Goal: Task Accomplishment & Management: Use online tool/utility

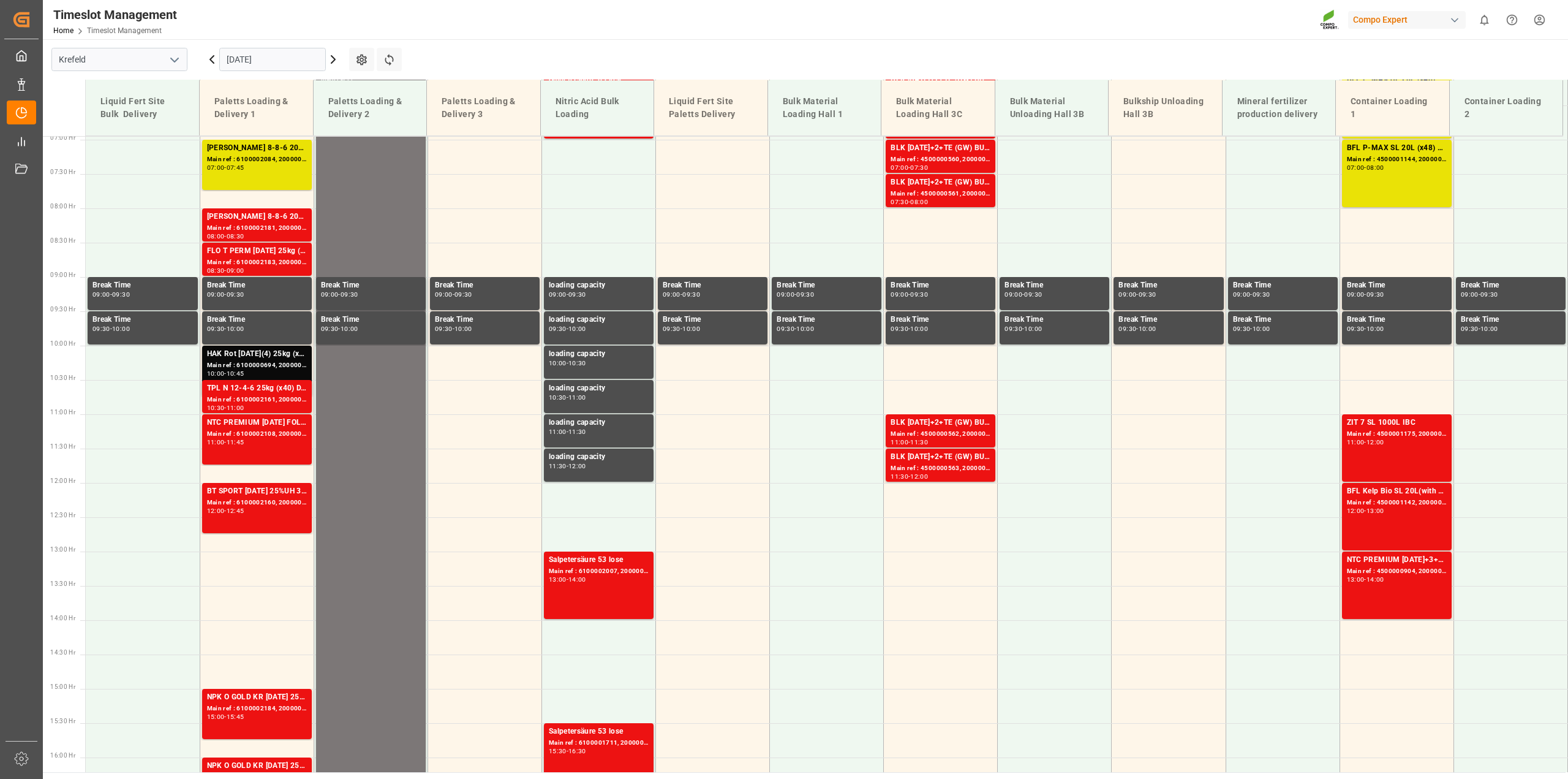
scroll to position [485, 0]
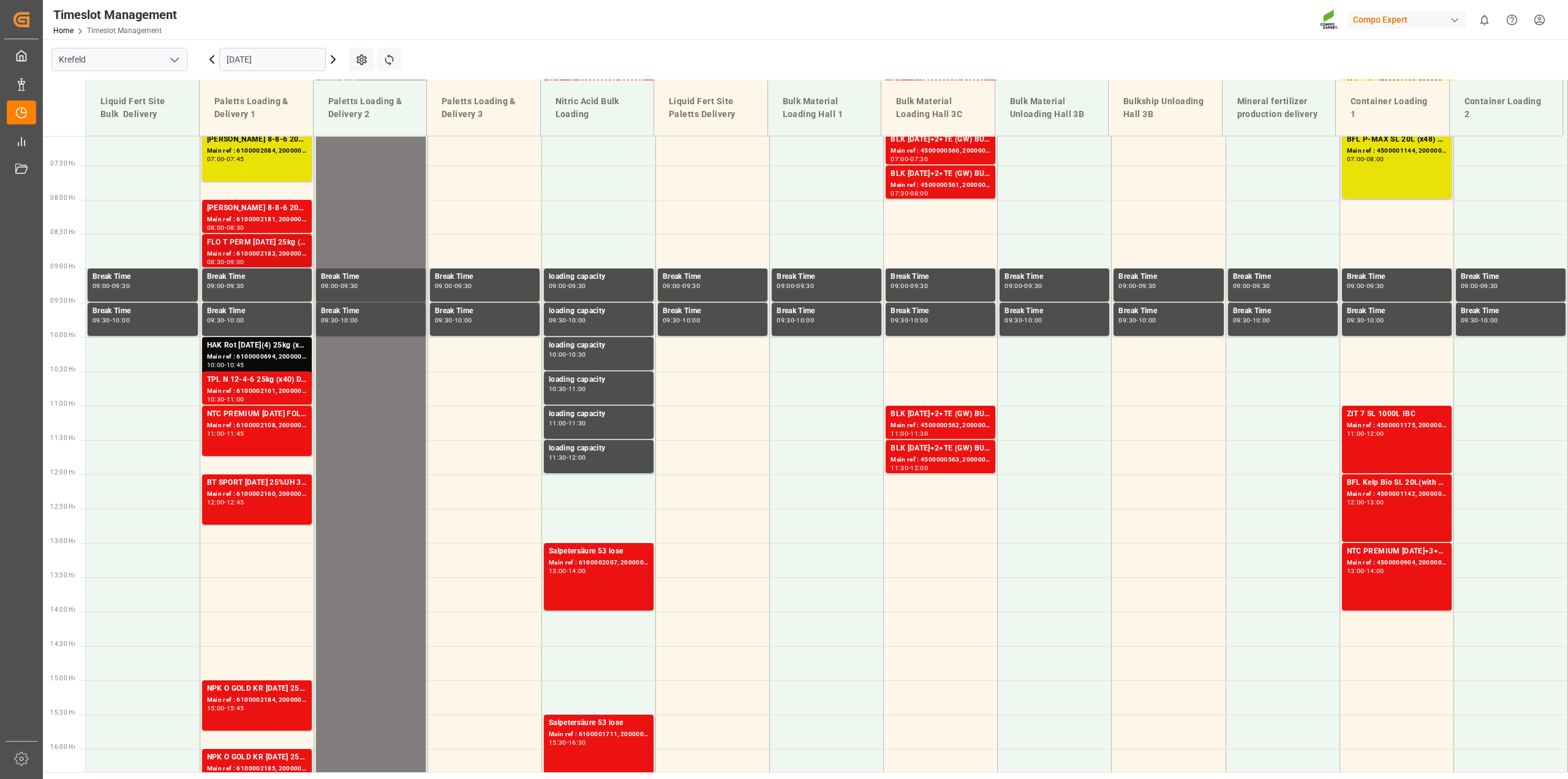
click at [262, 250] on div "Main ref : 6100002183, 2000001706" at bounding box center [256, 254] width 100 height 10
click at [241, 354] on div "Main ref : 6100000694, 2000000233 2000000233;" at bounding box center [256, 357] width 100 height 10
click at [234, 384] on div "TPL N 12-4-6 25kg (x40) D,A,CHBT FAIR 25-5-8 35%UH 3M 25kg (x40) INT" at bounding box center [256, 380] width 100 height 12
click at [242, 433] on div "11:45" at bounding box center [236, 433] width 18 height 5
click at [233, 483] on div "BT SPORT 20-6-12 25%UH 3M 25kg (x40) INTBT FAIR 25-5-8 35%UH 3M 25kg (x40) INTB…" at bounding box center [256, 483] width 100 height 12
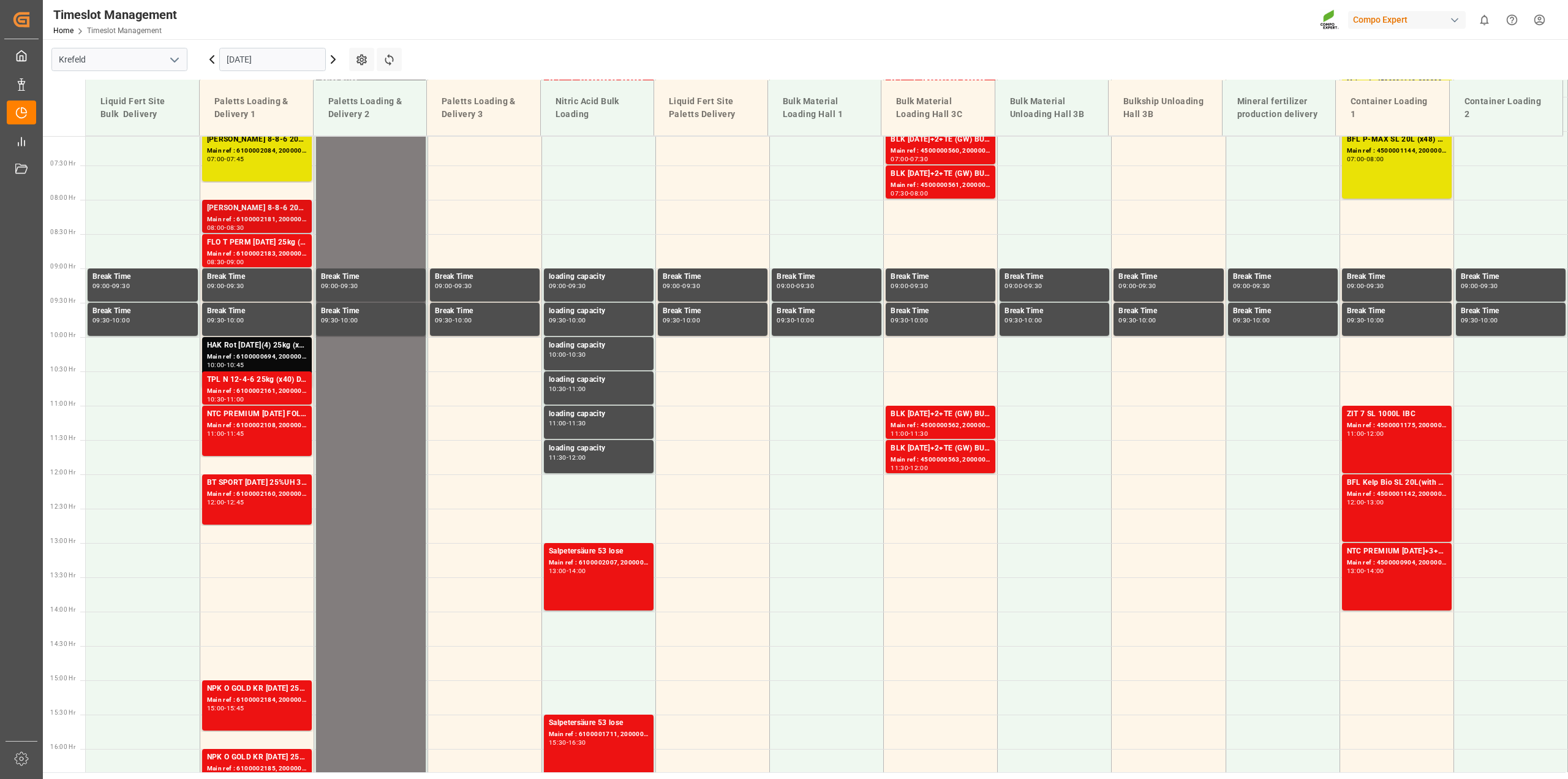
click at [262, 211] on div "Kabri blau 8-8-6 20L (x48) DE,ENKabri Grün 10-4-7 20 L (x48) DE,EN,FR,NLBFL P-M…" at bounding box center [256, 208] width 100 height 12
click at [246, 242] on div "FLO T PERM 16-7-15 25kg (x40) INTNTC CLASSIC 12-8-16 25kg (x40) DE,EN,PL" at bounding box center [256, 243] width 100 height 12
click at [233, 354] on div "Main ref : 6100000694, 2000000233 2000000233;" at bounding box center [256, 357] width 100 height 10
click at [227, 387] on div "Main ref : 6100002161, 2000000696" at bounding box center [256, 391] width 100 height 10
click at [233, 414] on div "NTC PREMIUM 15-3-20 FOL 50 INT (MSE)FLO T EAGLE K 12-0-24 25kg (x40) INTFLO T T…" at bounding box center [256, 414] width 100 height 12
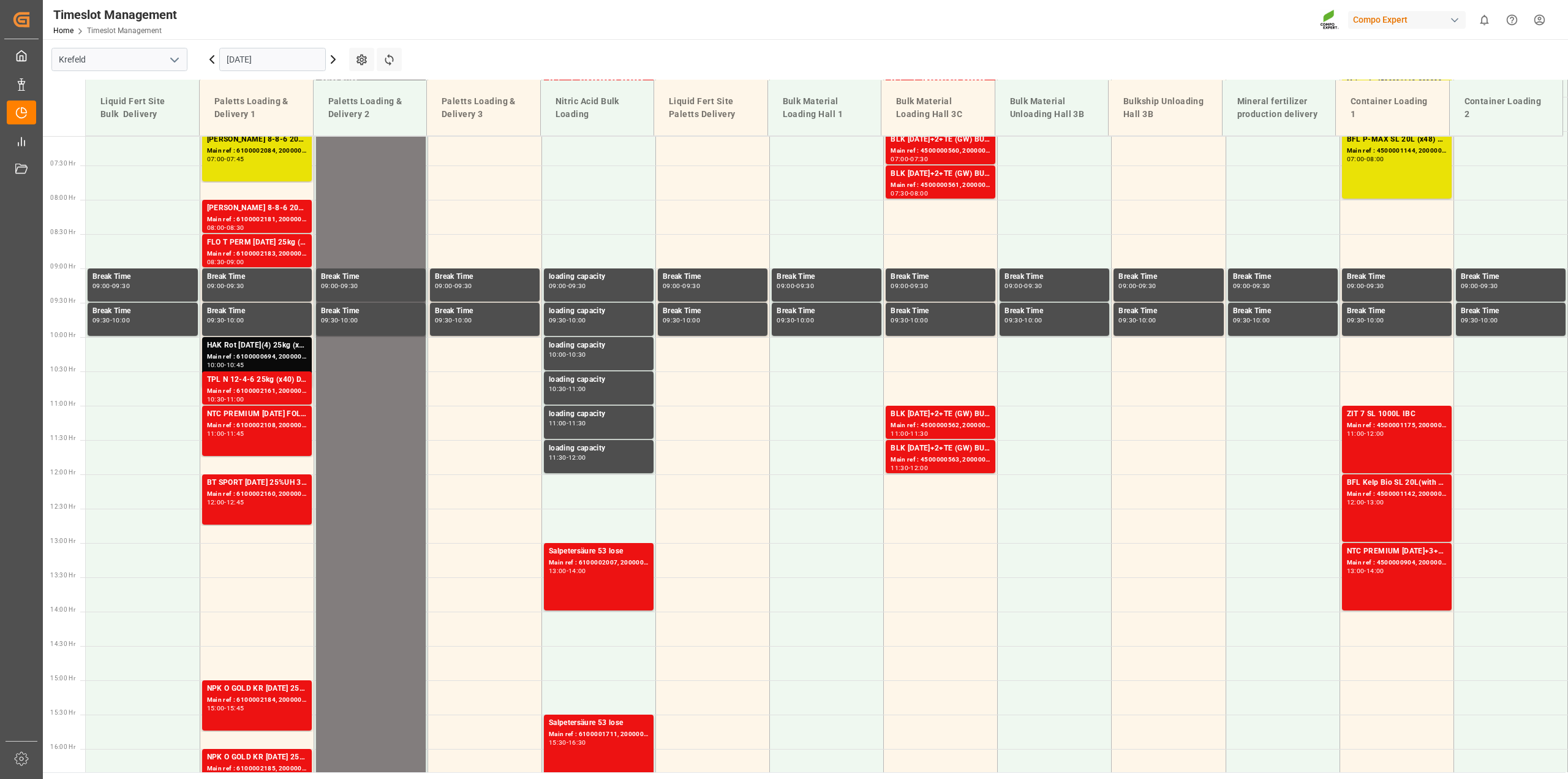
click at [230, 492] on div "Main ref : 6100002160, 2000001604" at bounding box center [256, 494] width 100 height 10
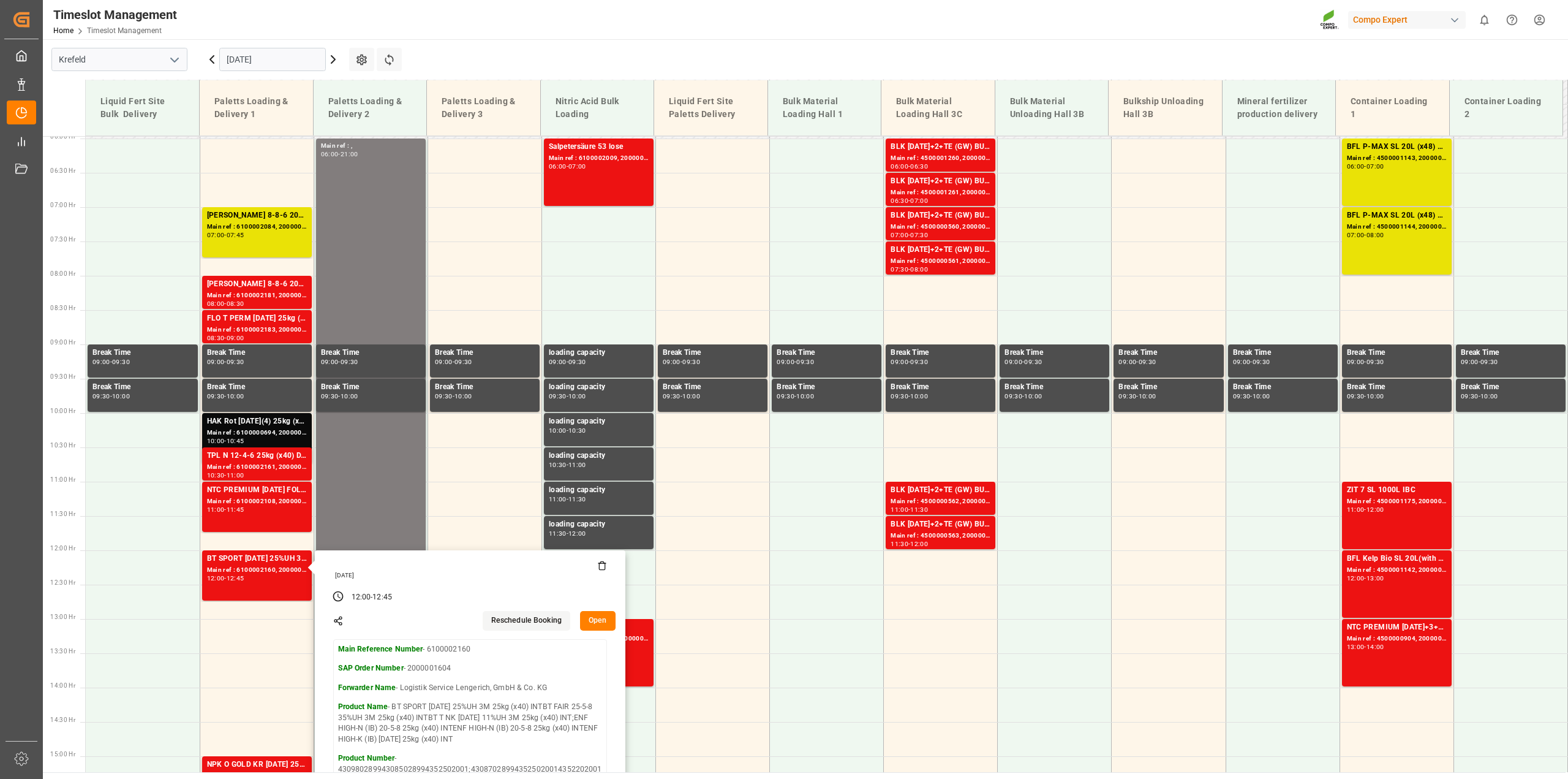
scroll to position [256, 0]
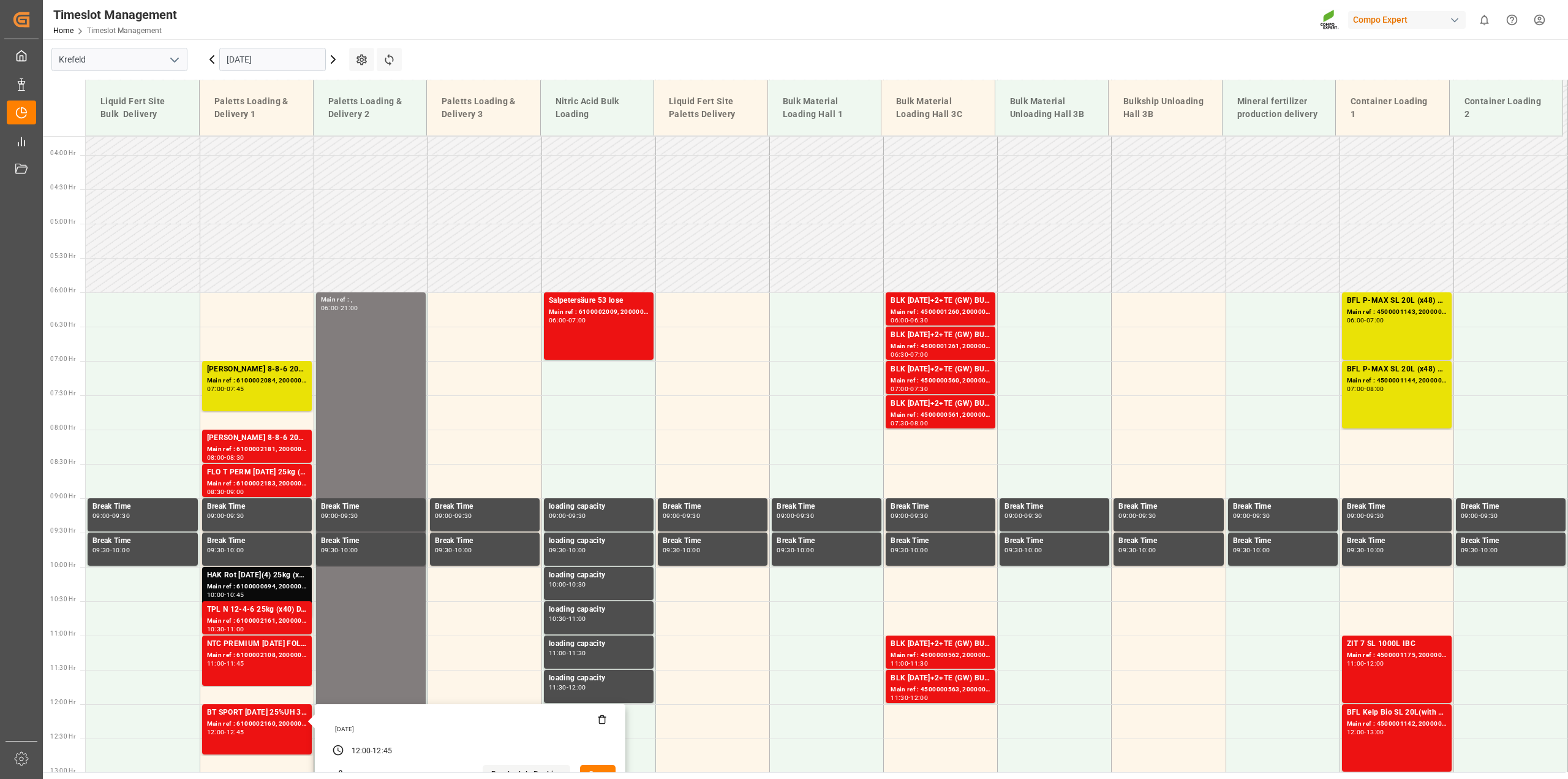
click at [211, 60] on icon at bounding box center [212, 59] width 3 height 7
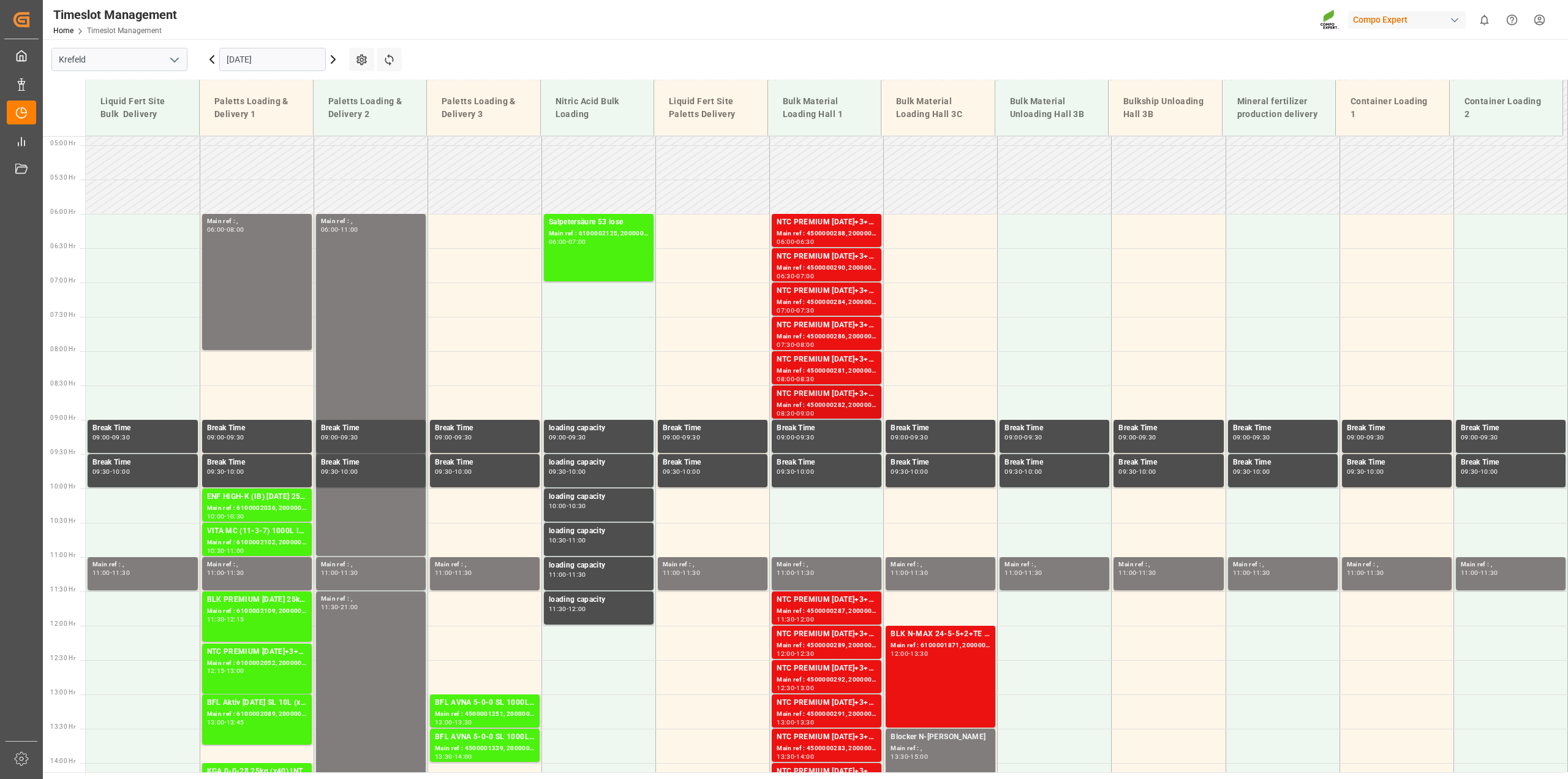
scroll to position [332, 0]
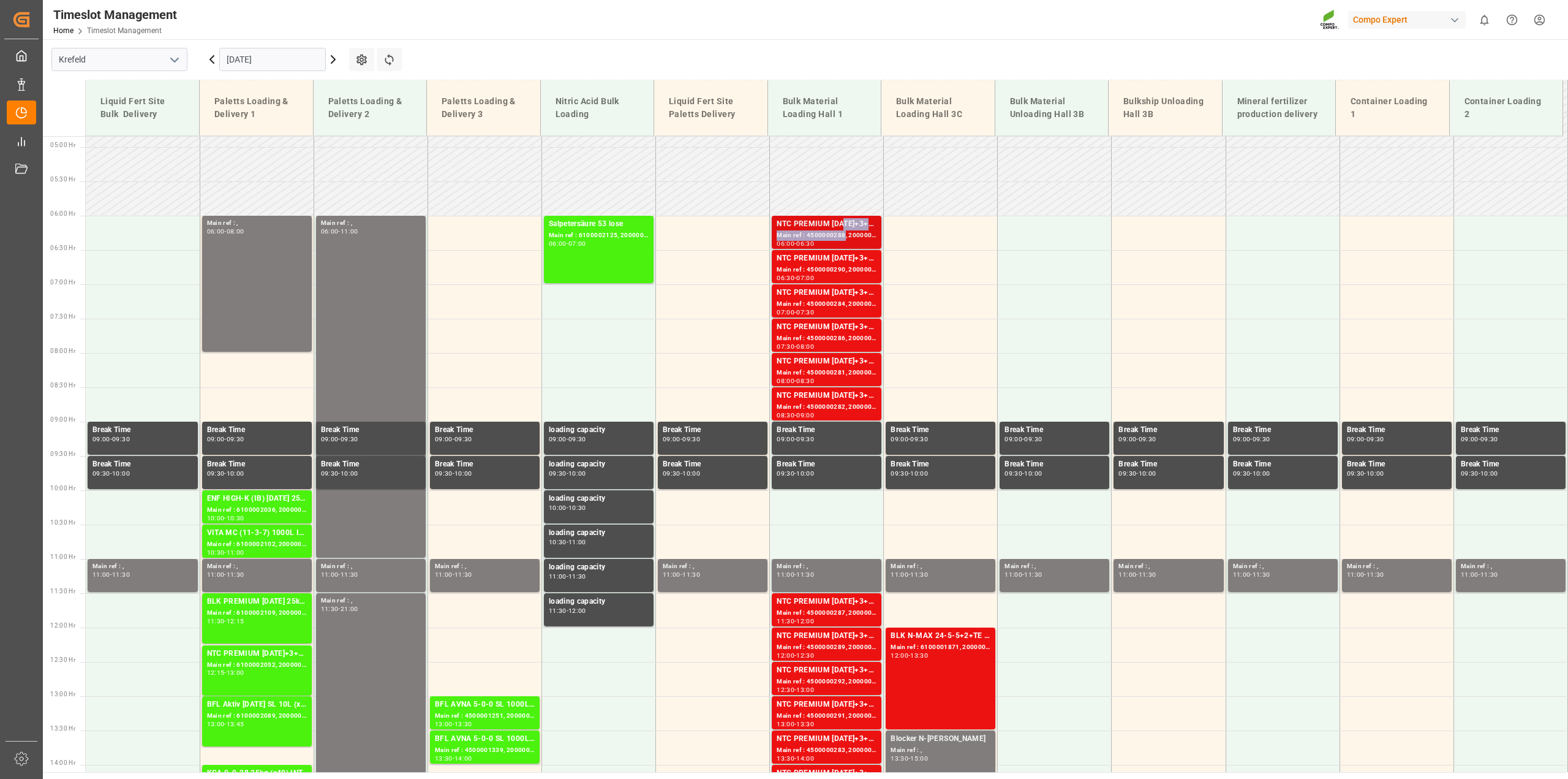
click at [842, 230] on div "NTC PREMIUM 15-3-20+3+TE BULK Main ref : 4500000288, 2000000239 06:00 - 06:30" at bounding box center [826, 232] width 100 height 29
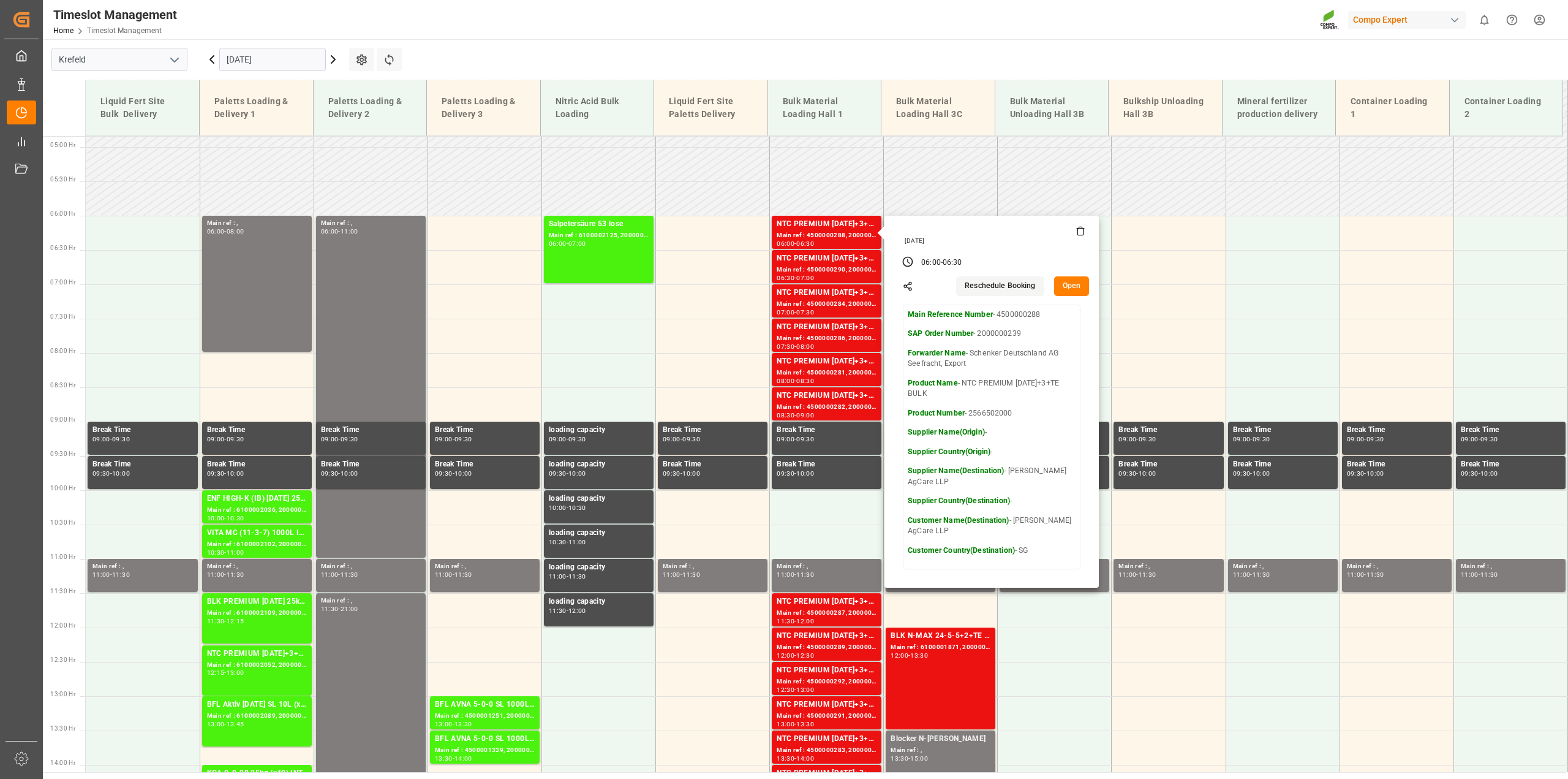
click at [1065, 289] on button "Open" at bounding box center [1072, 286] width 36 height 20
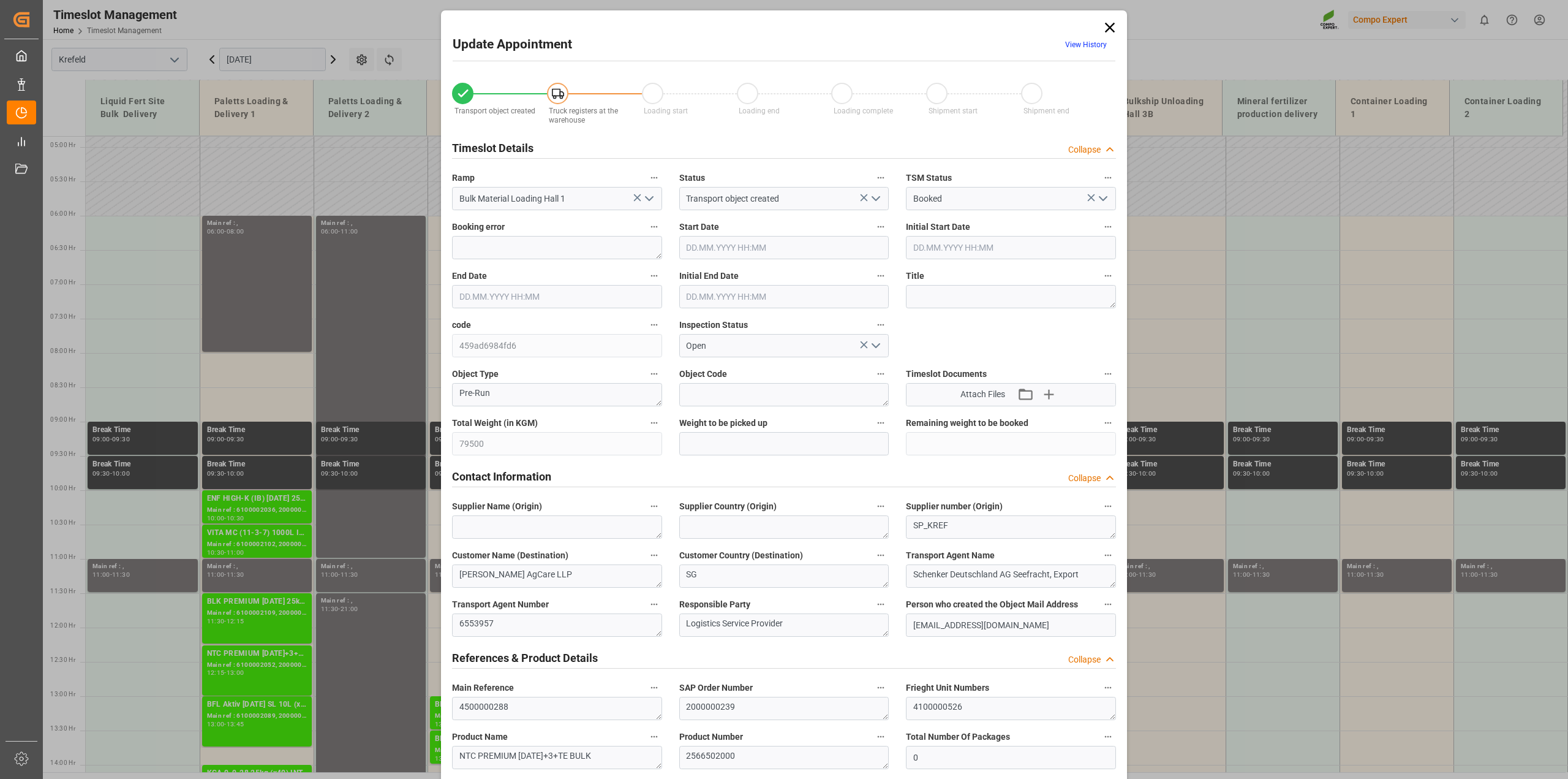
type input "79500"
type input "0"
type input "23.09.2025 06:00"
type input "23.09.2025 06:30"
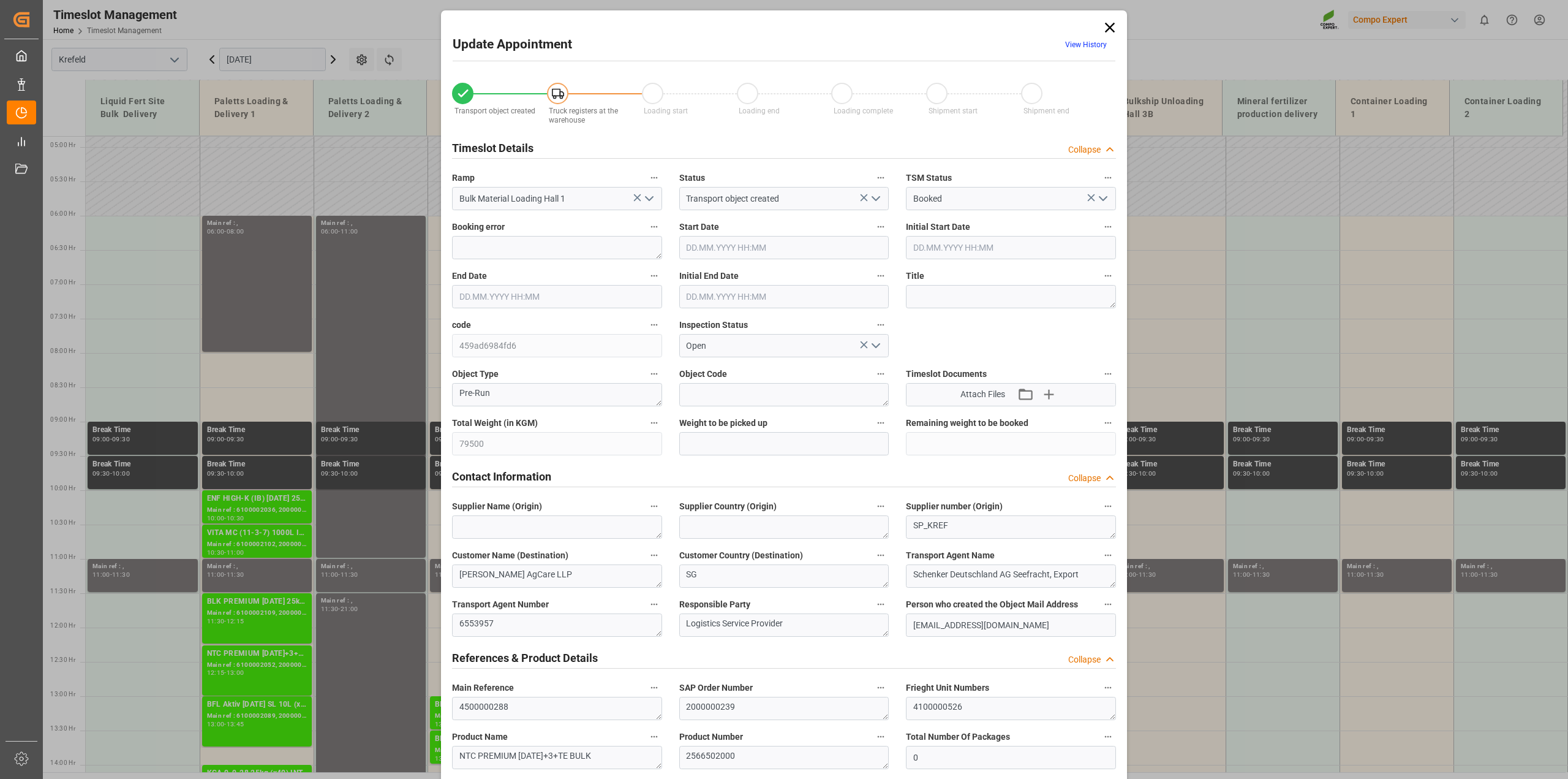
type input "23.09.2025 06:30"
type input "[DATE] 11:15"
type input "11.09.2025 08:10"
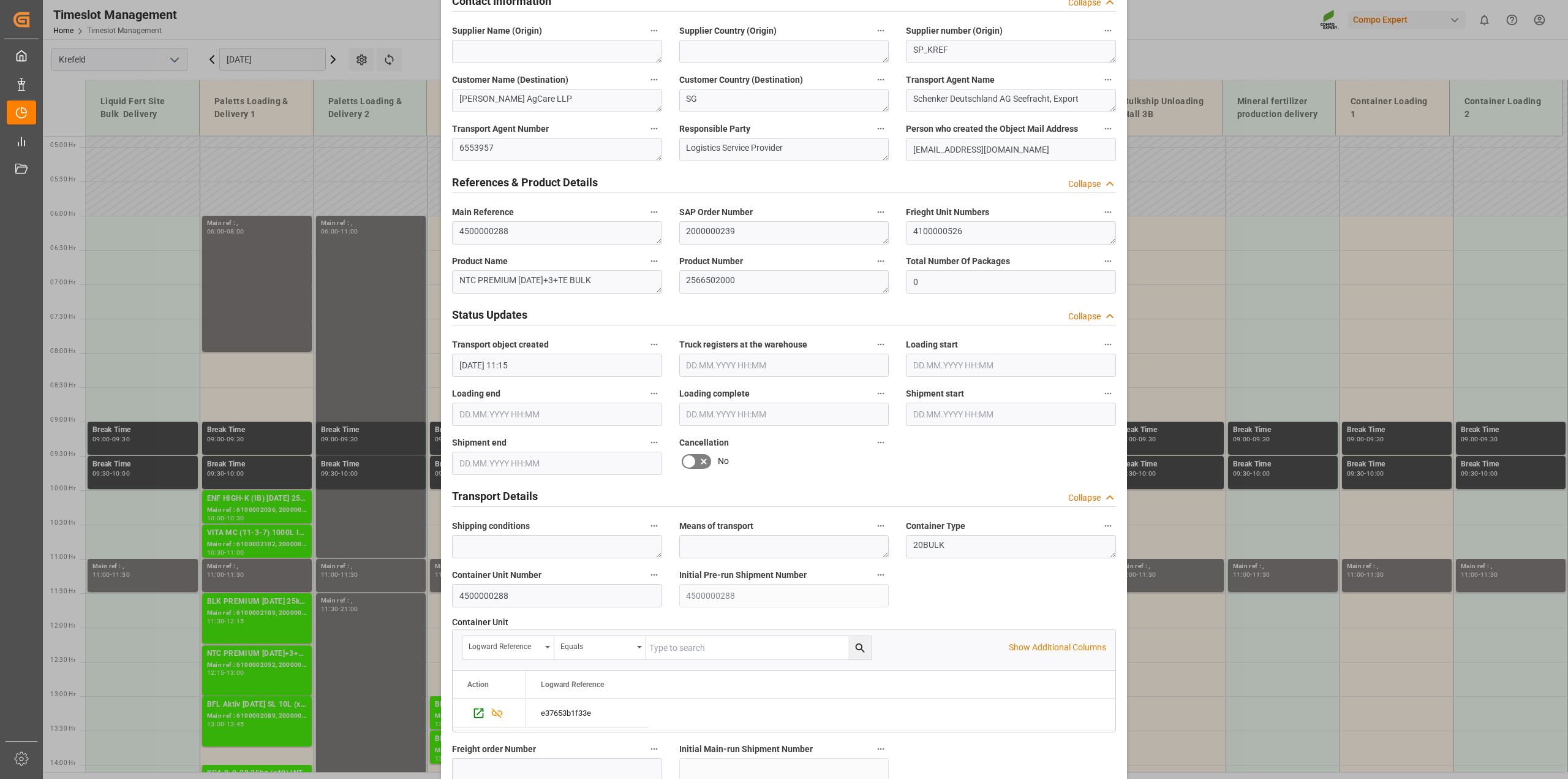
scroll to position [690, 0]
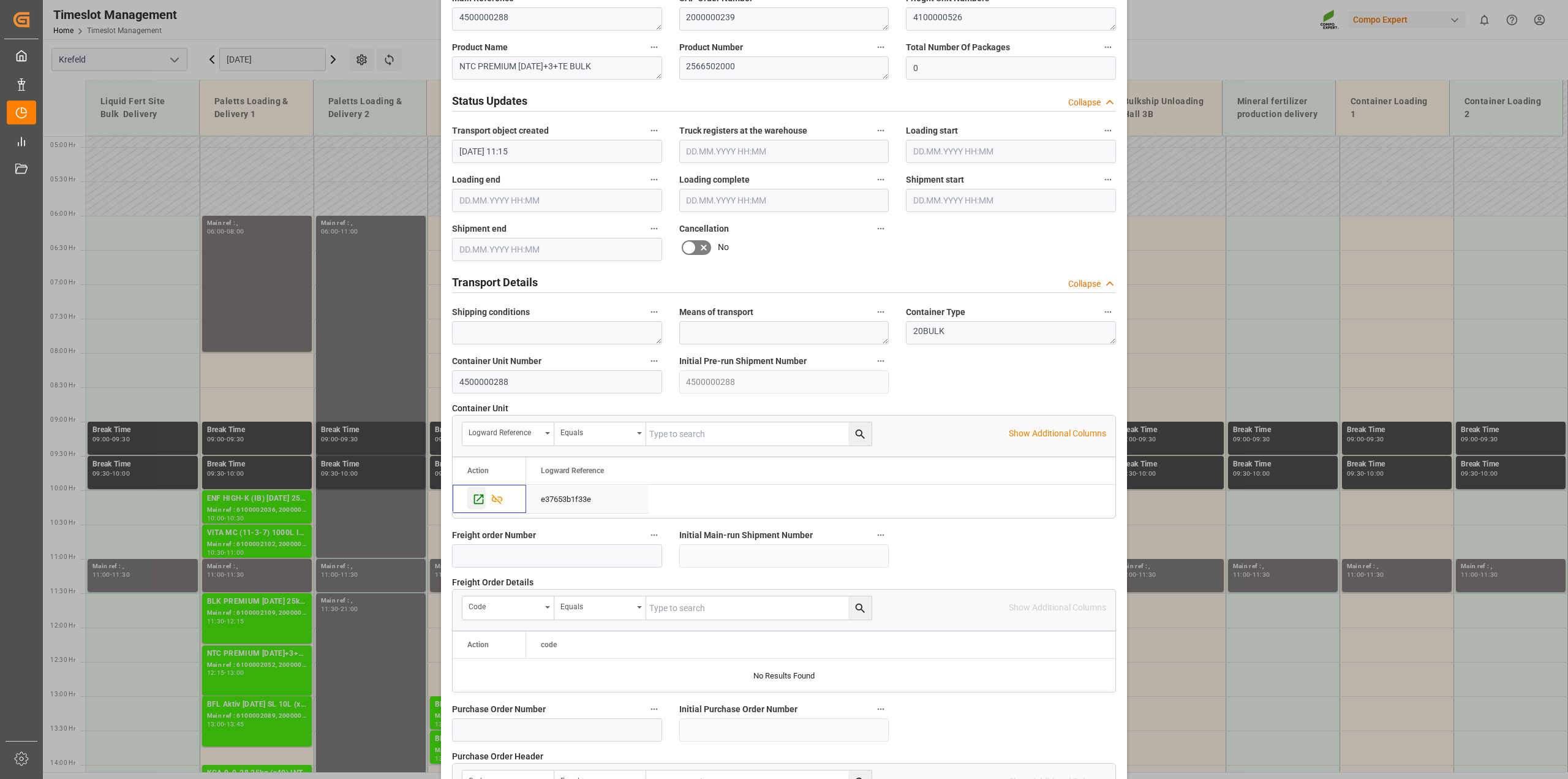
click at [478, 503] on icon "Press SPACE to select this row." at bounding box center [478, 498] width 10 height 10
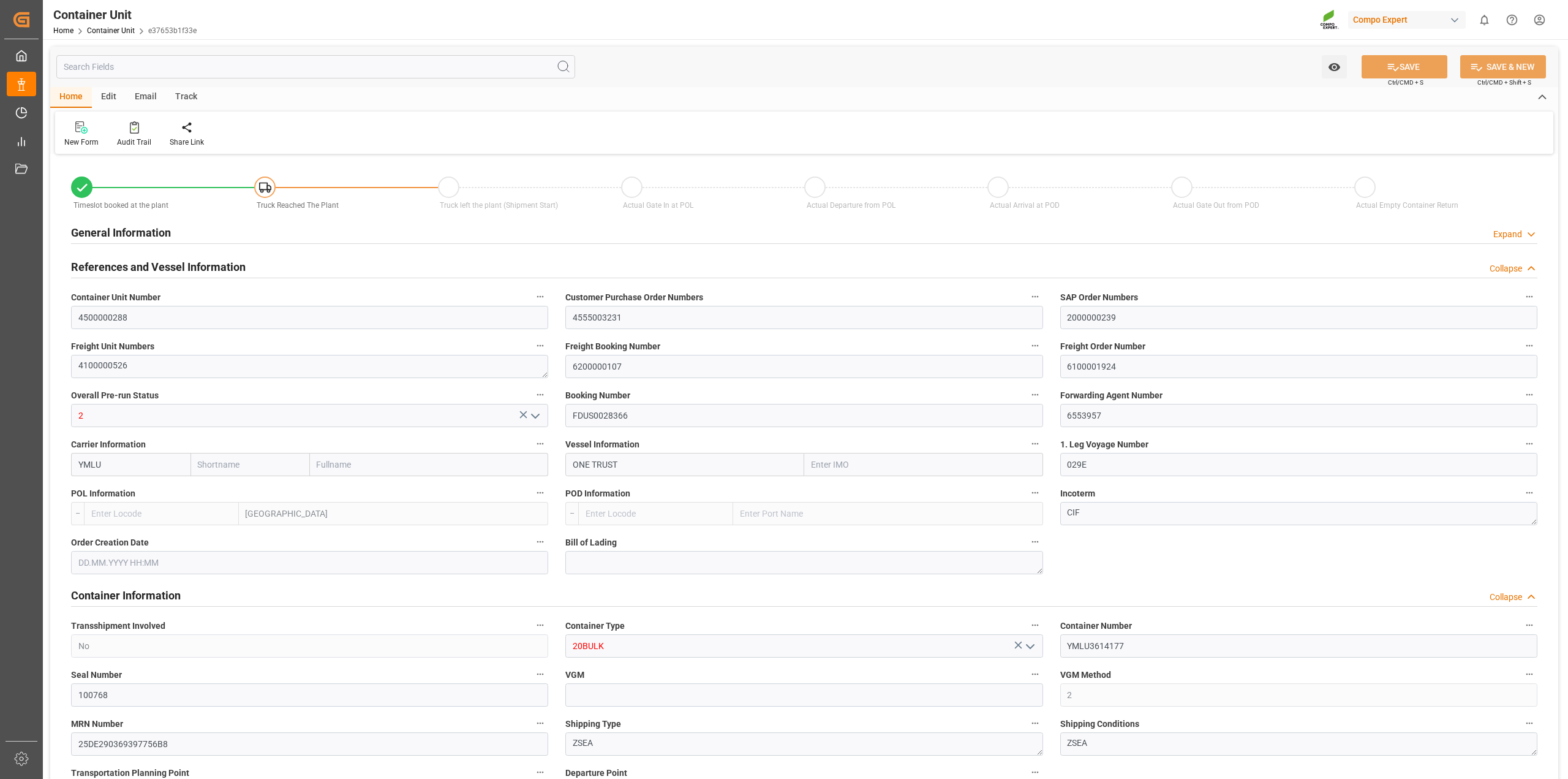
type input "[PERSON_NAME]"
type input "[PERSON_NAME] Marine Transport Corp."
type input "9769283"
type input "NLRTM"
type input "VNVTG"
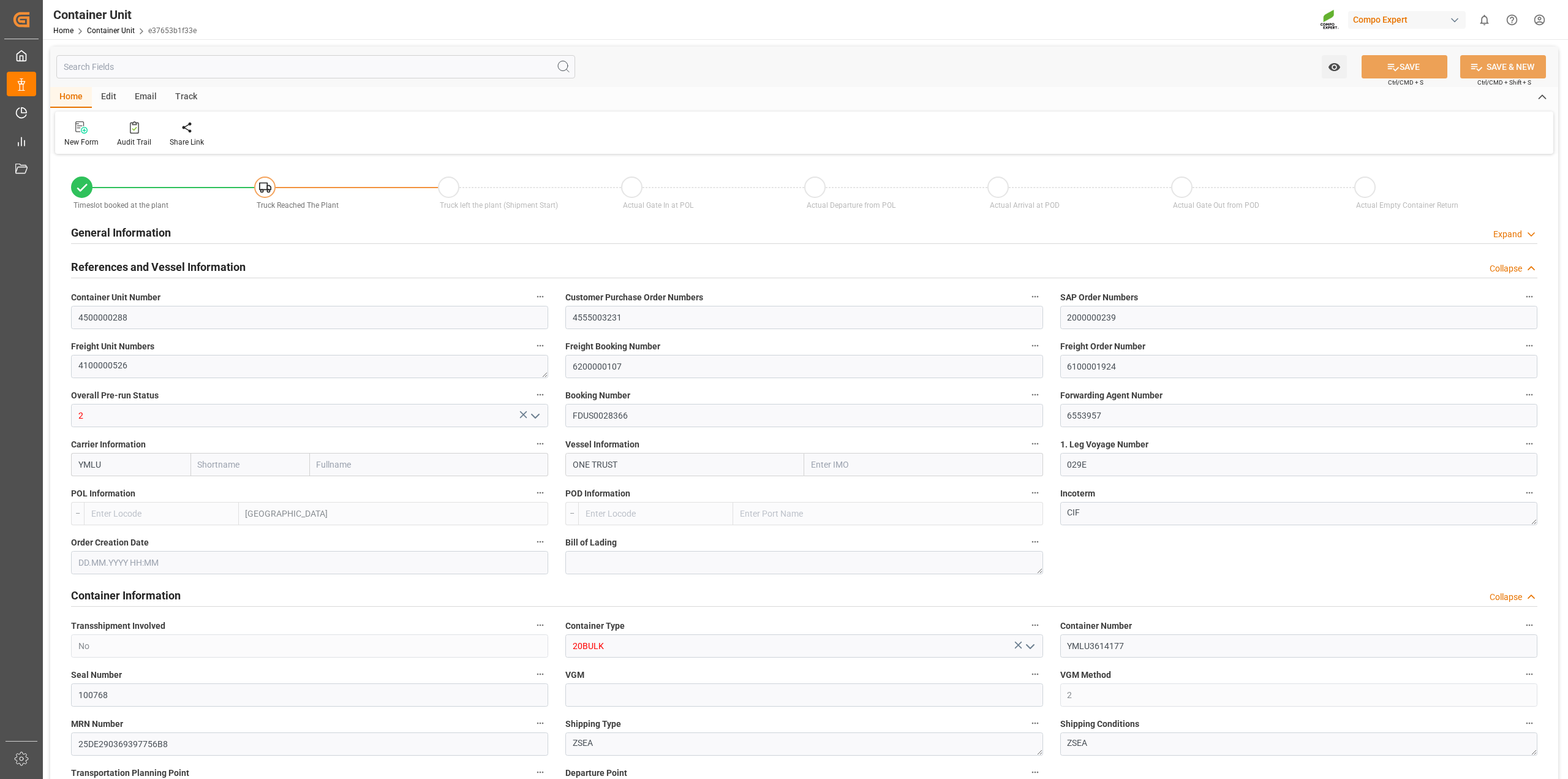
type input "28940"
type input "0"
type input "79500"
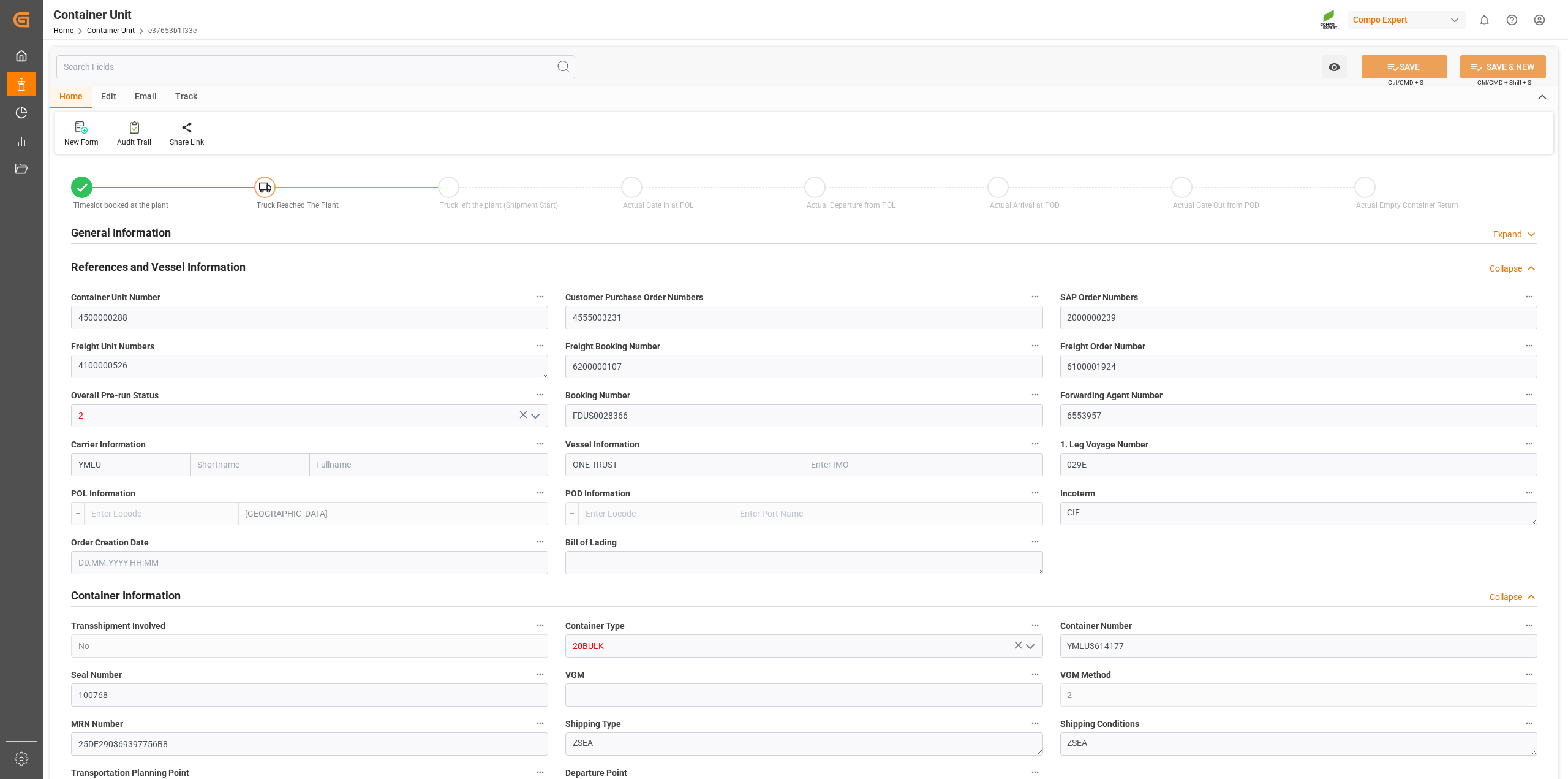
type input "NLRTM"
type input "VNVUT"
type input "[DATE] 11:15"
type input "[DATE]"
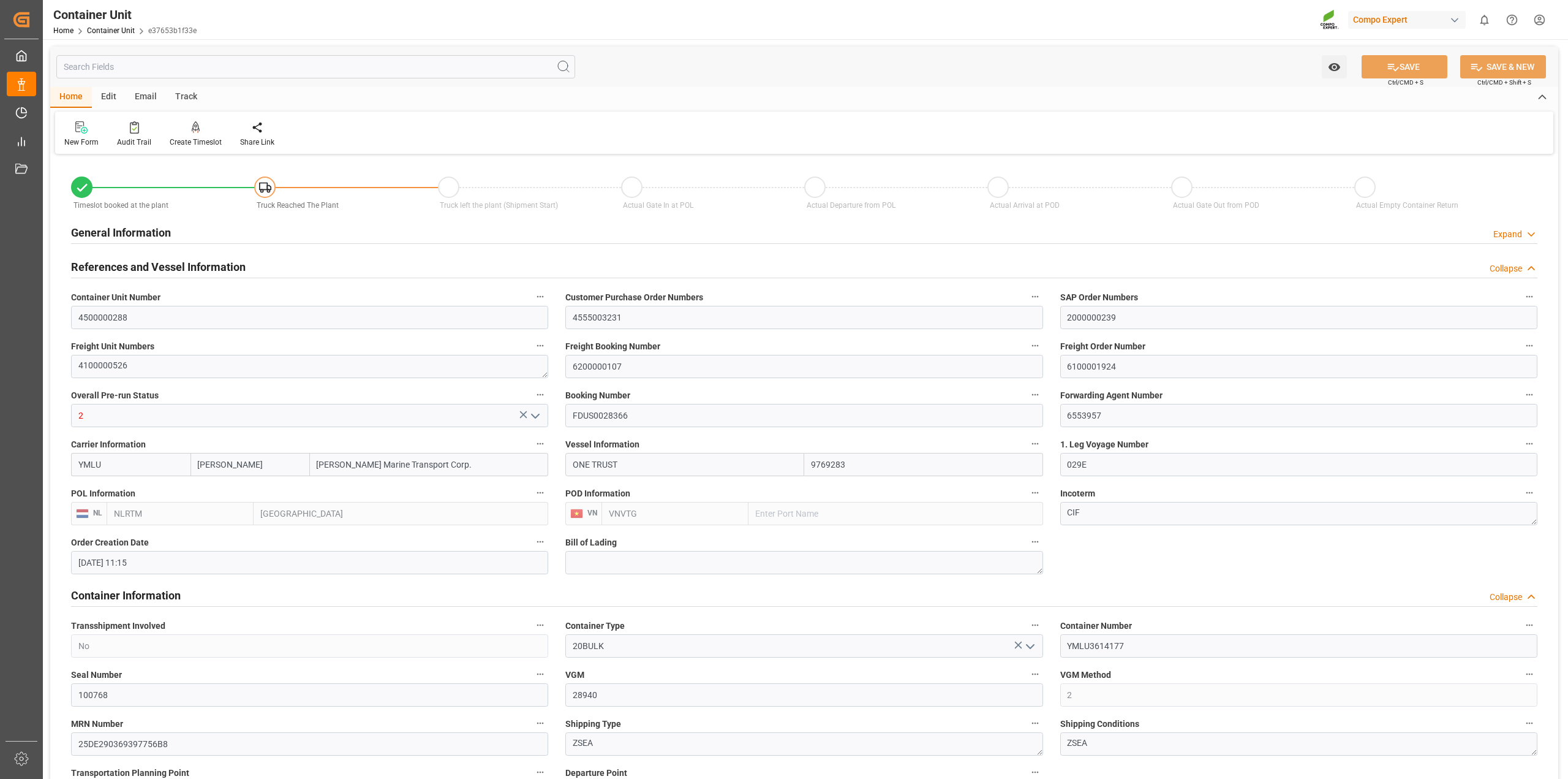
type input "[DATE] 04:00"
type input "[DATE] 05:00"
type input "[DATE] 12:30"
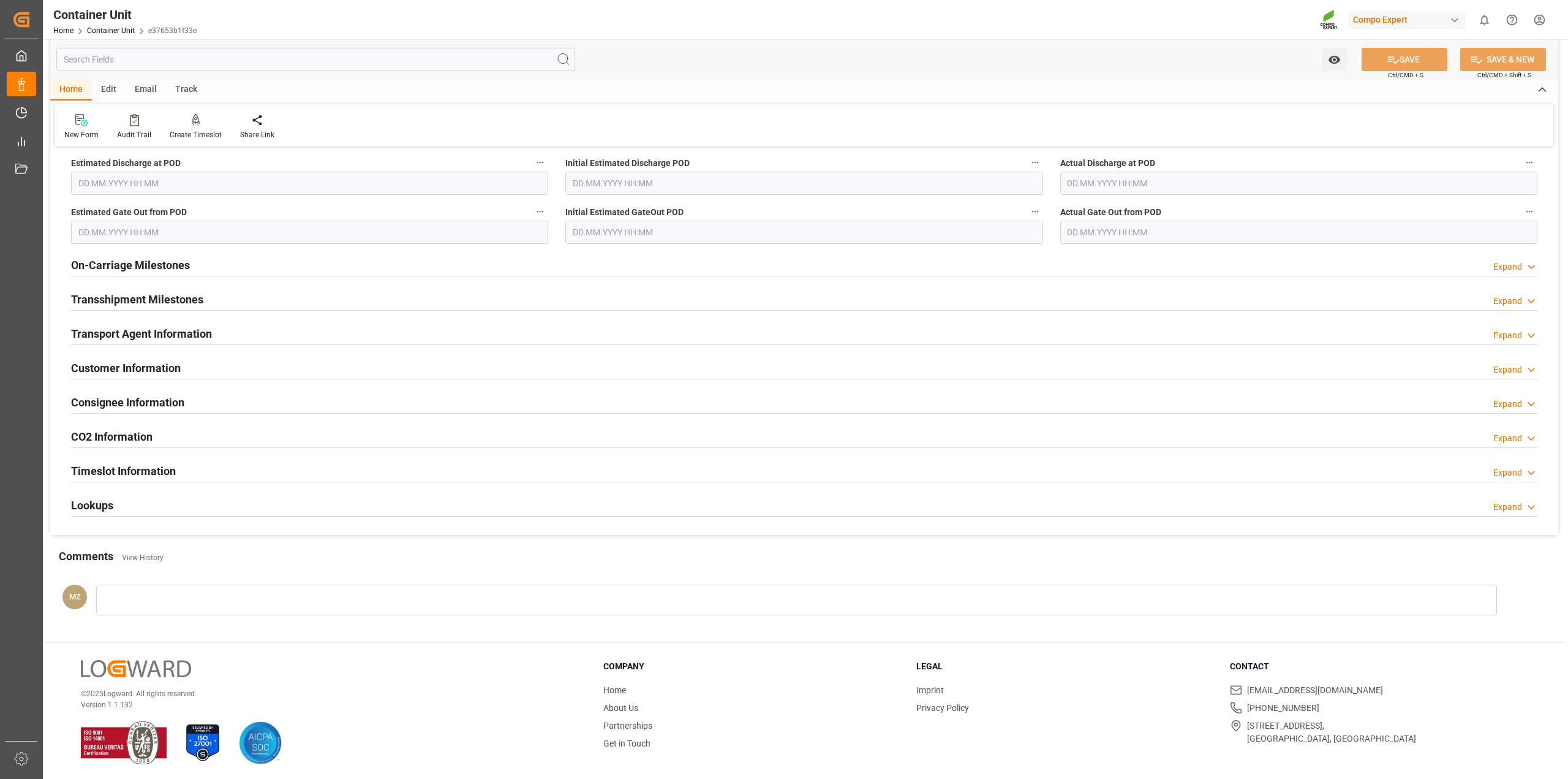
scroll to position [1515, 0]
click at [120, 497] on div "Lookups Expand" at bounding box center [804, 502] width 1467 height 23
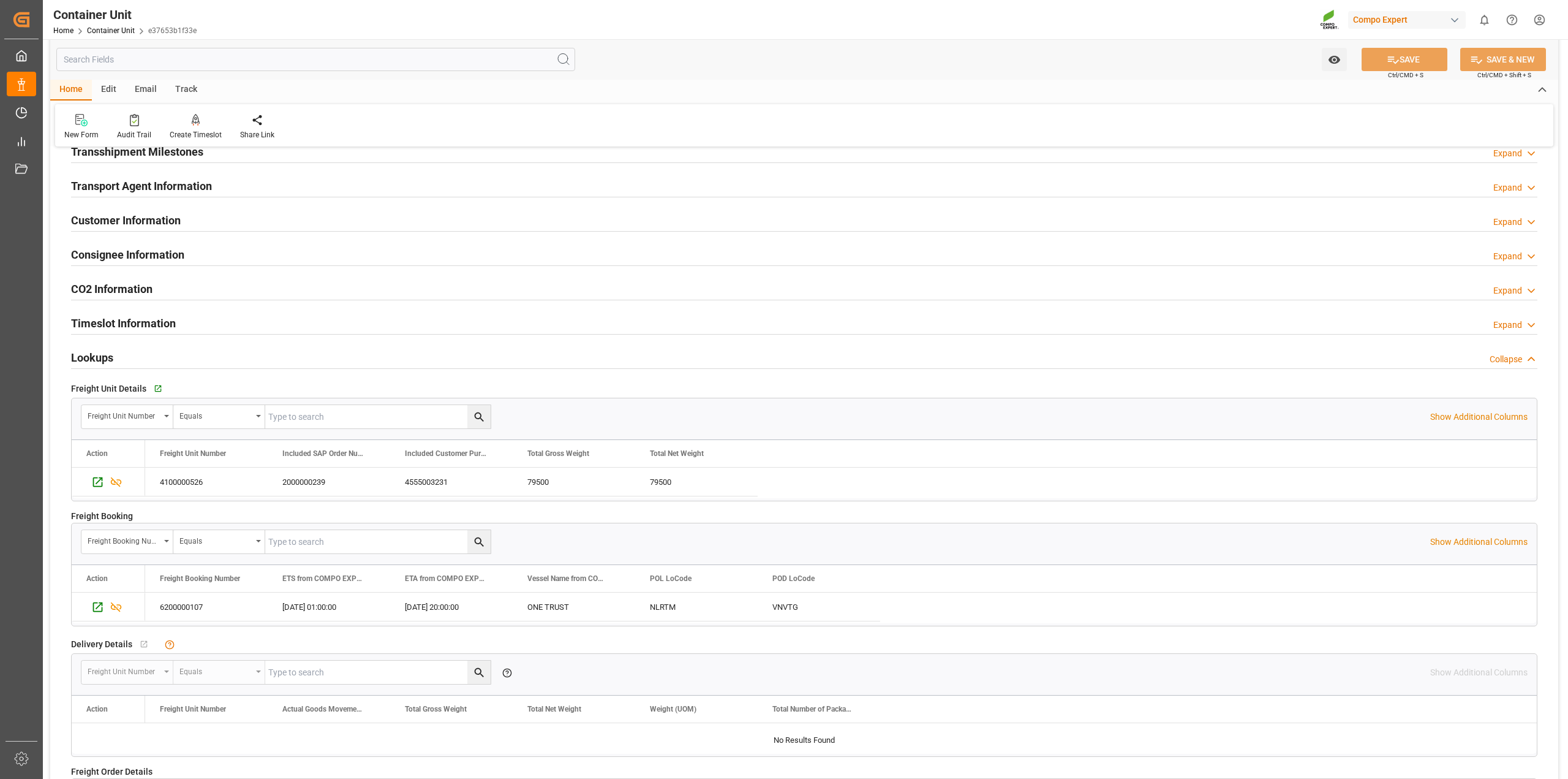
scroll to position [1821, 0]
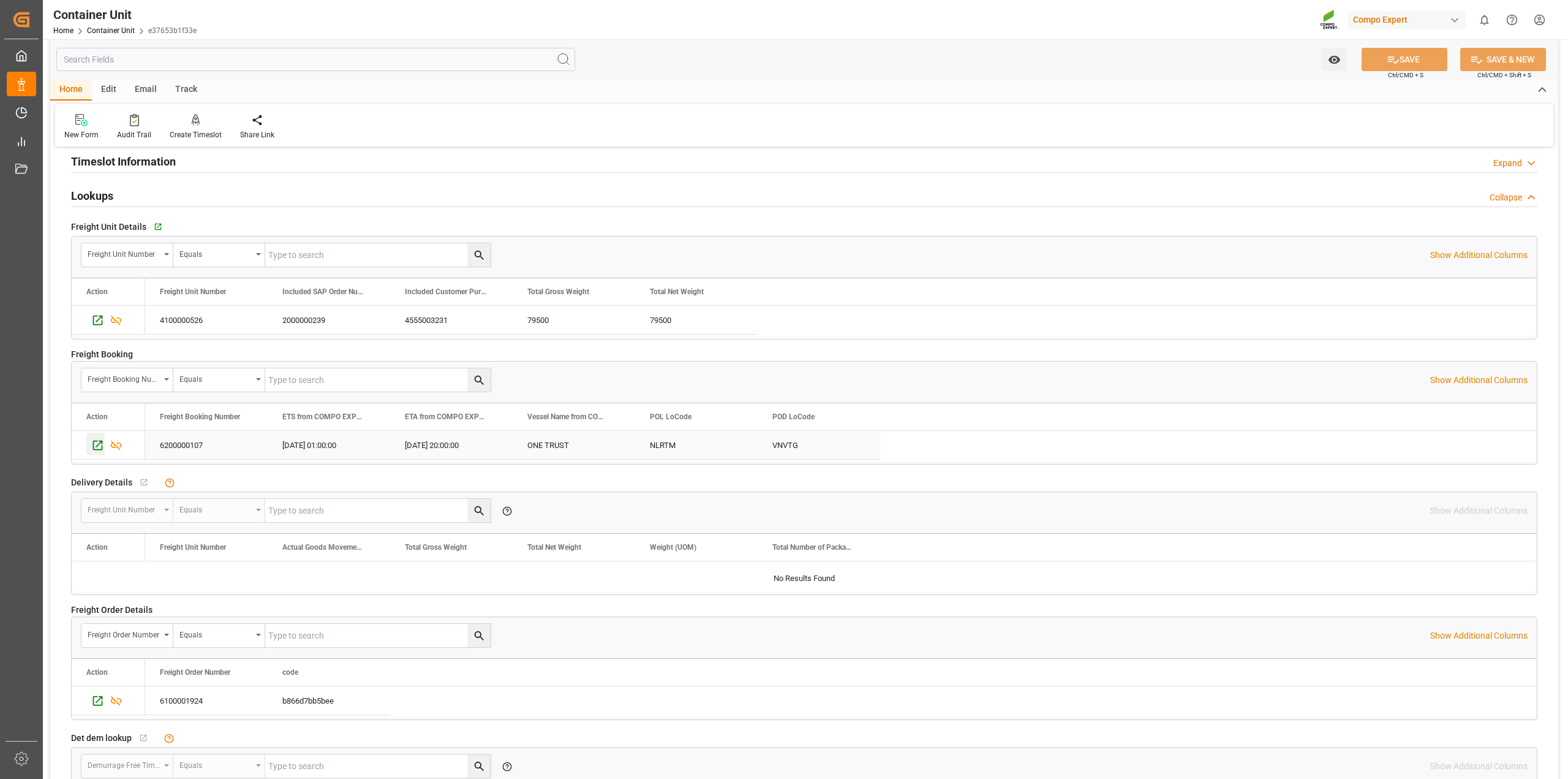
click at [97, 445] on icon "Press SPACE to select this row." at bounding box center [97, 445] width 13 height 13
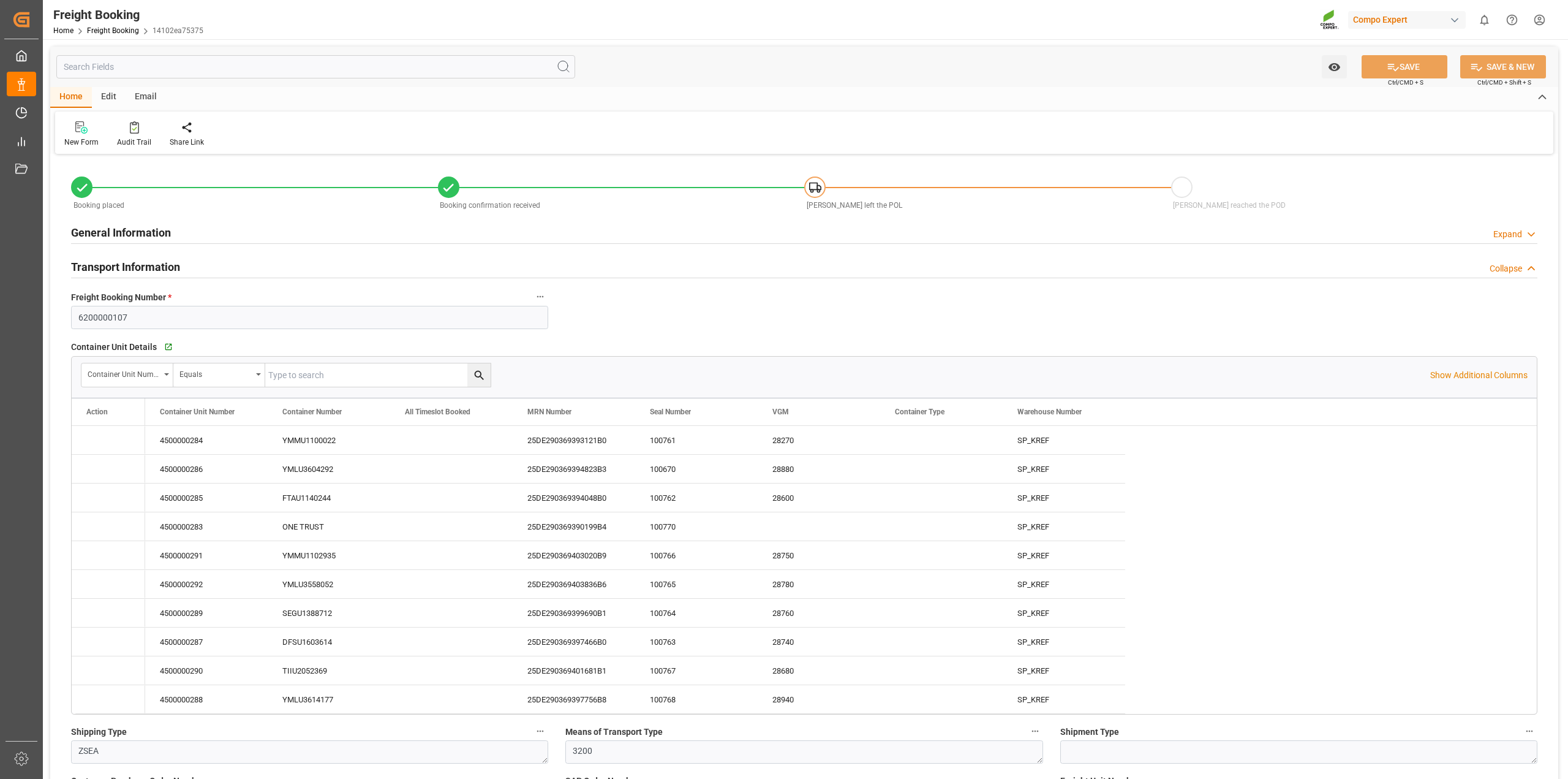
type input "[DATE] 01:00"
type input "03.12.2025 20:00"
type input "[DATE] 04:00"
type input "[DATE] 12:30"
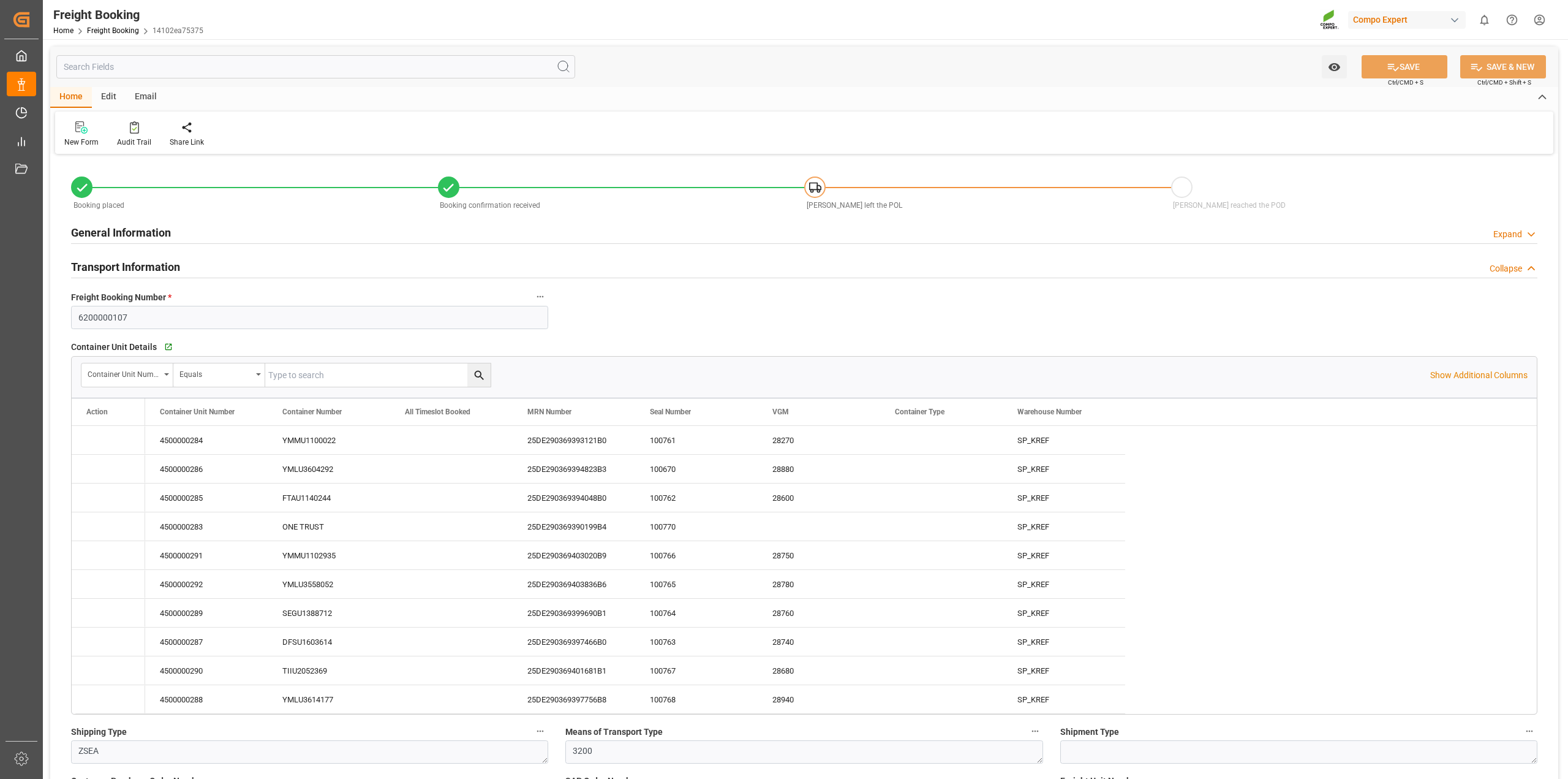
type input "11.09.2025 11:04"
type input "03.09.2025 12:30"
type input "11.09.2025 11:07"
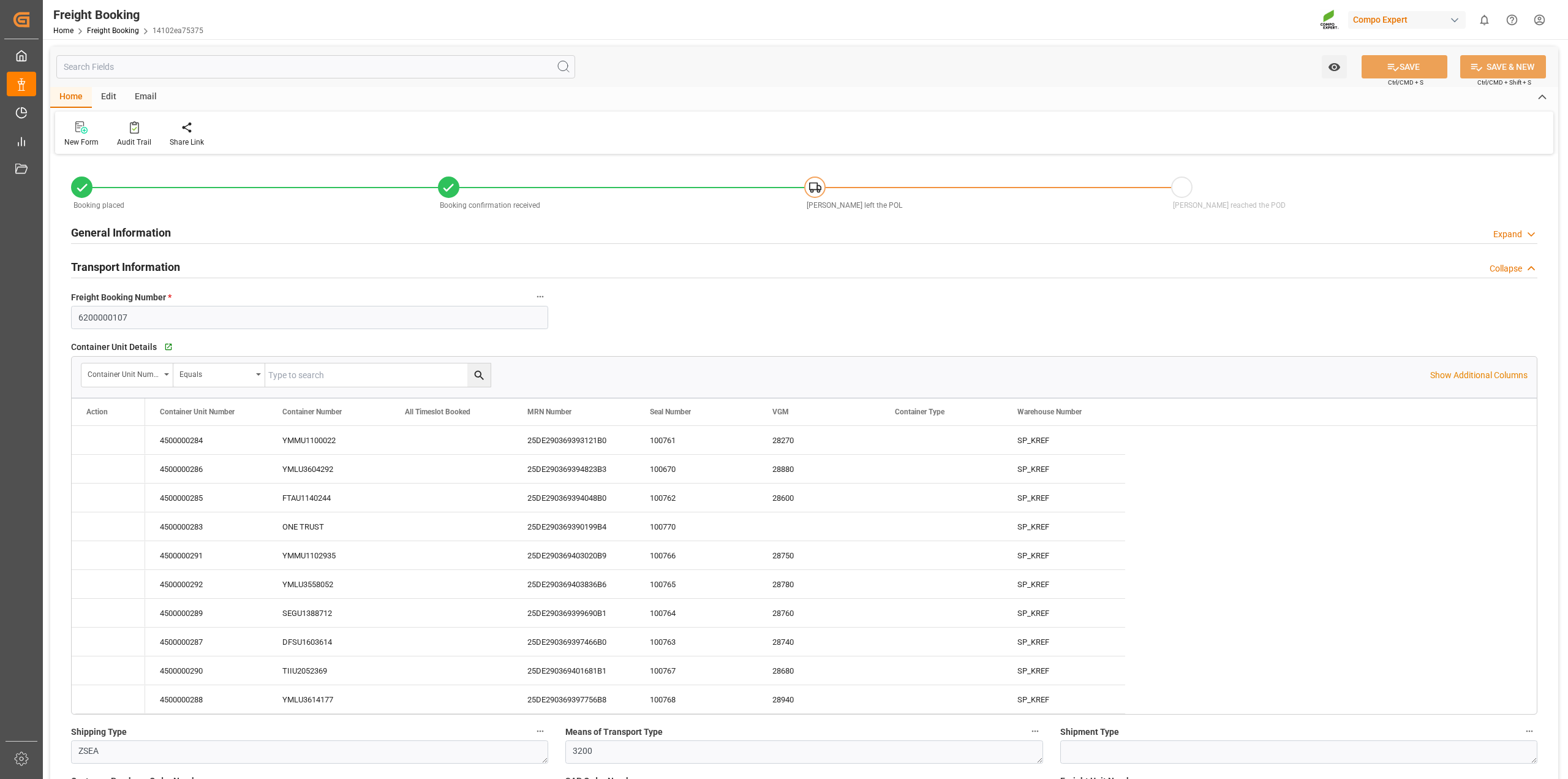
type input "11.09.2025 11:07"
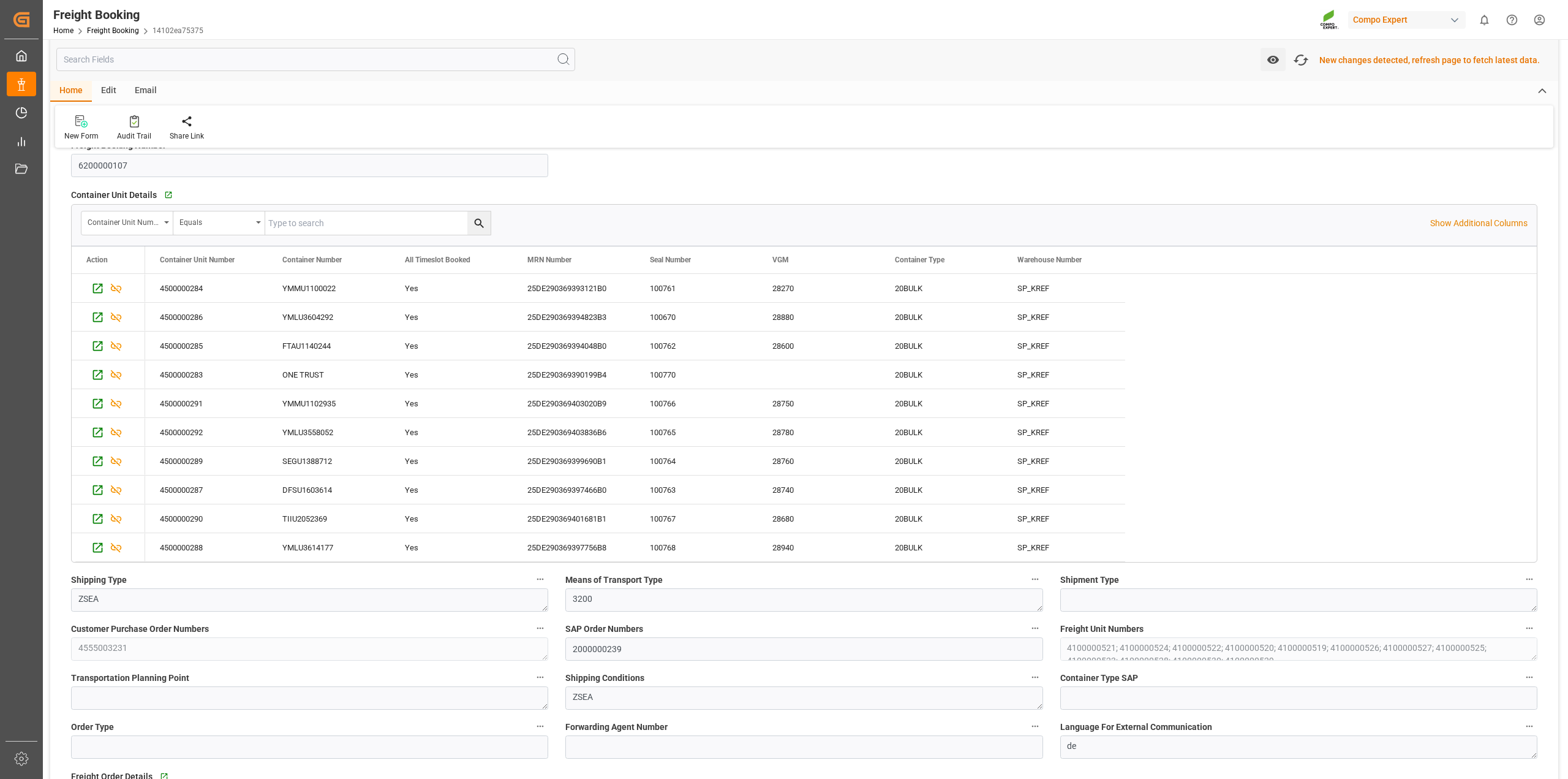
scroll to position [153, 0]
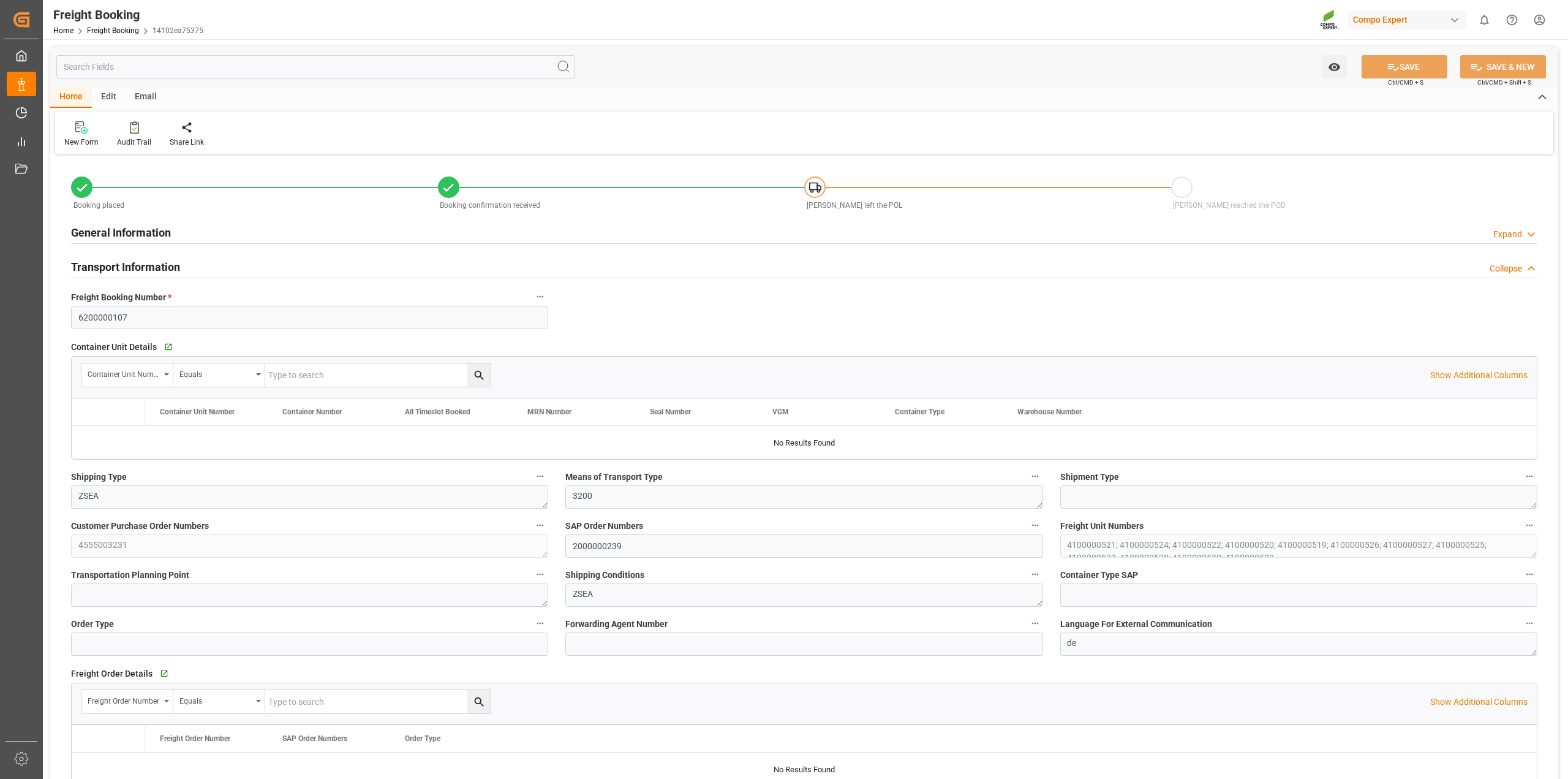
type input "[PERSON_NAME]"
type input "[PERSON_NAME] Marine Transport Corp."
type input "9769283"
type input "NLRTM"
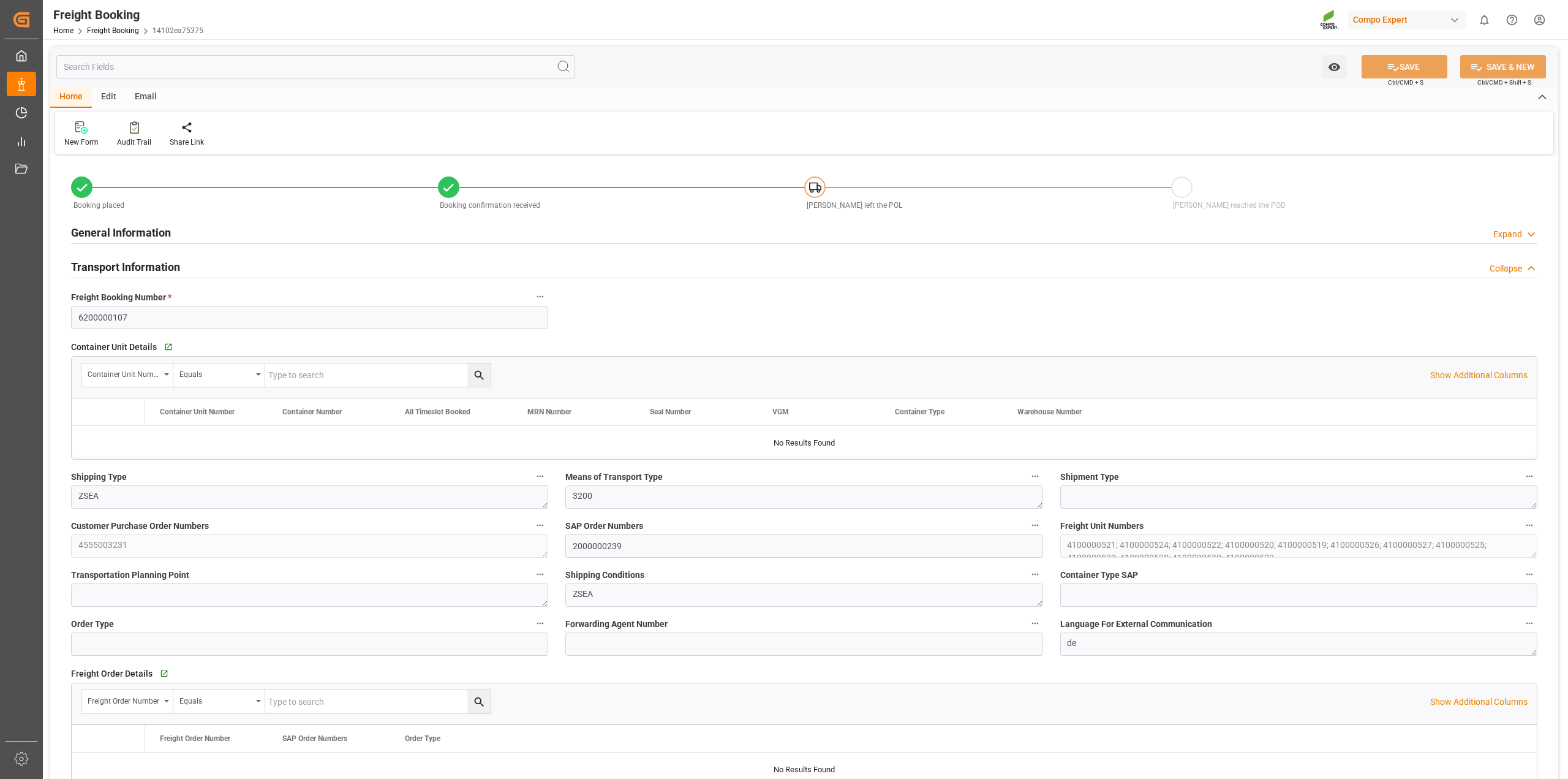
type input "VNVTG"
type input "0"
type input "927500"
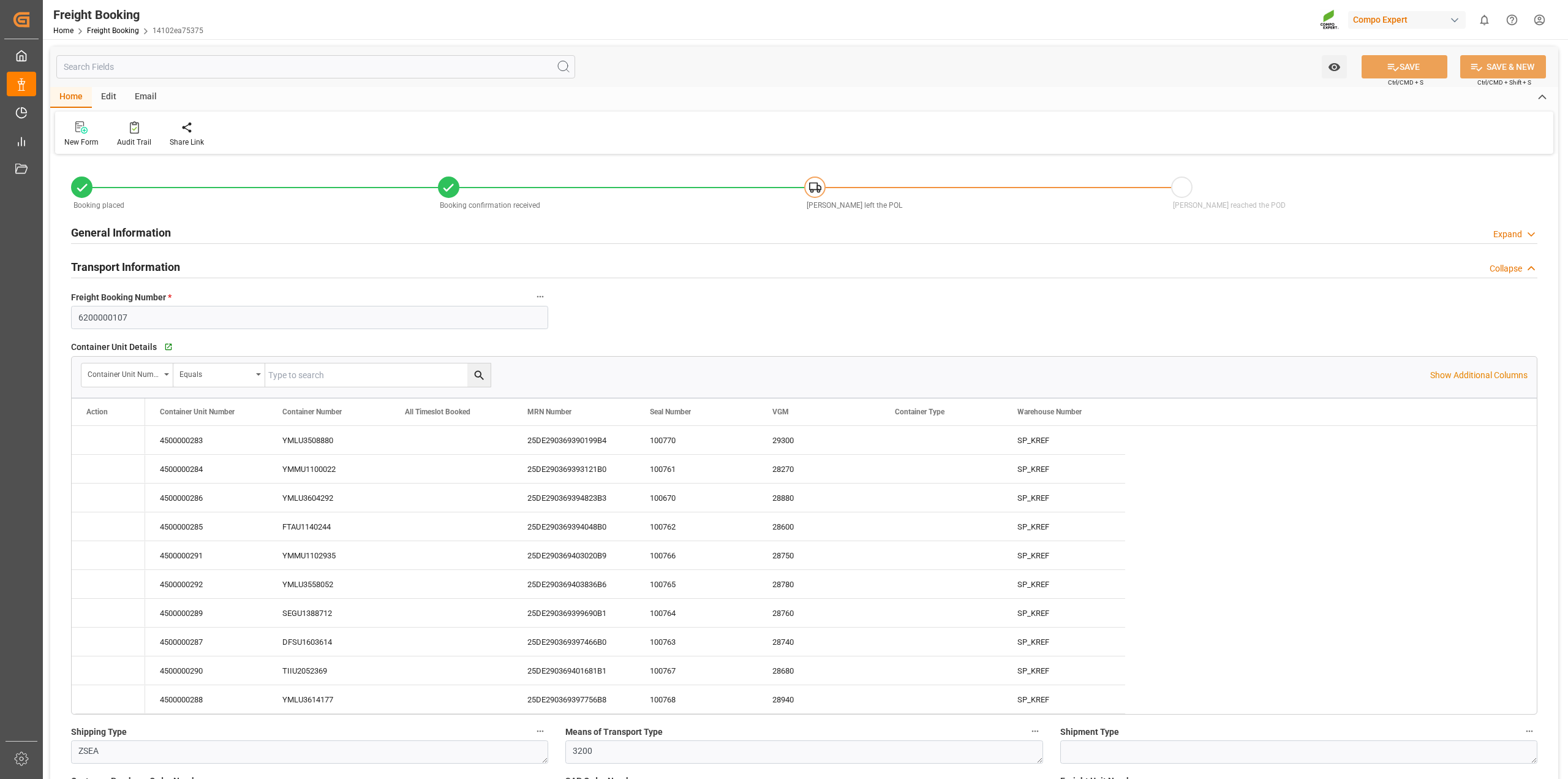
type input "[DATE] 01:00"
type input "08.10.2025 01:00"
type input "03.12.2025 20:00"
type input "[DATE] 04:00"
type input "[DATE] 12:30"
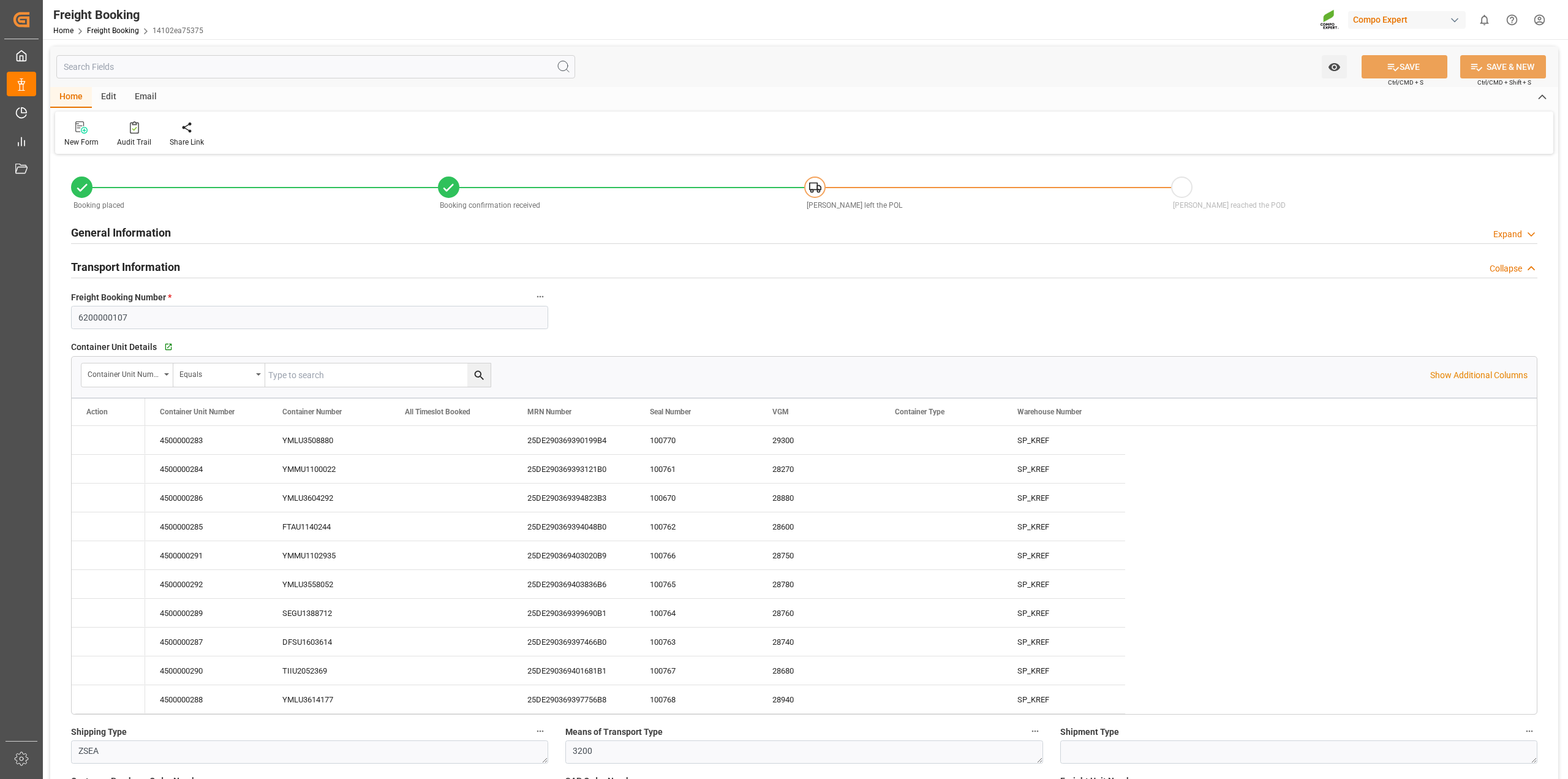
type input "11.09.2025 11:04"
type input "03.09.2025 12:30"
type input "11.09.2025 11:07"
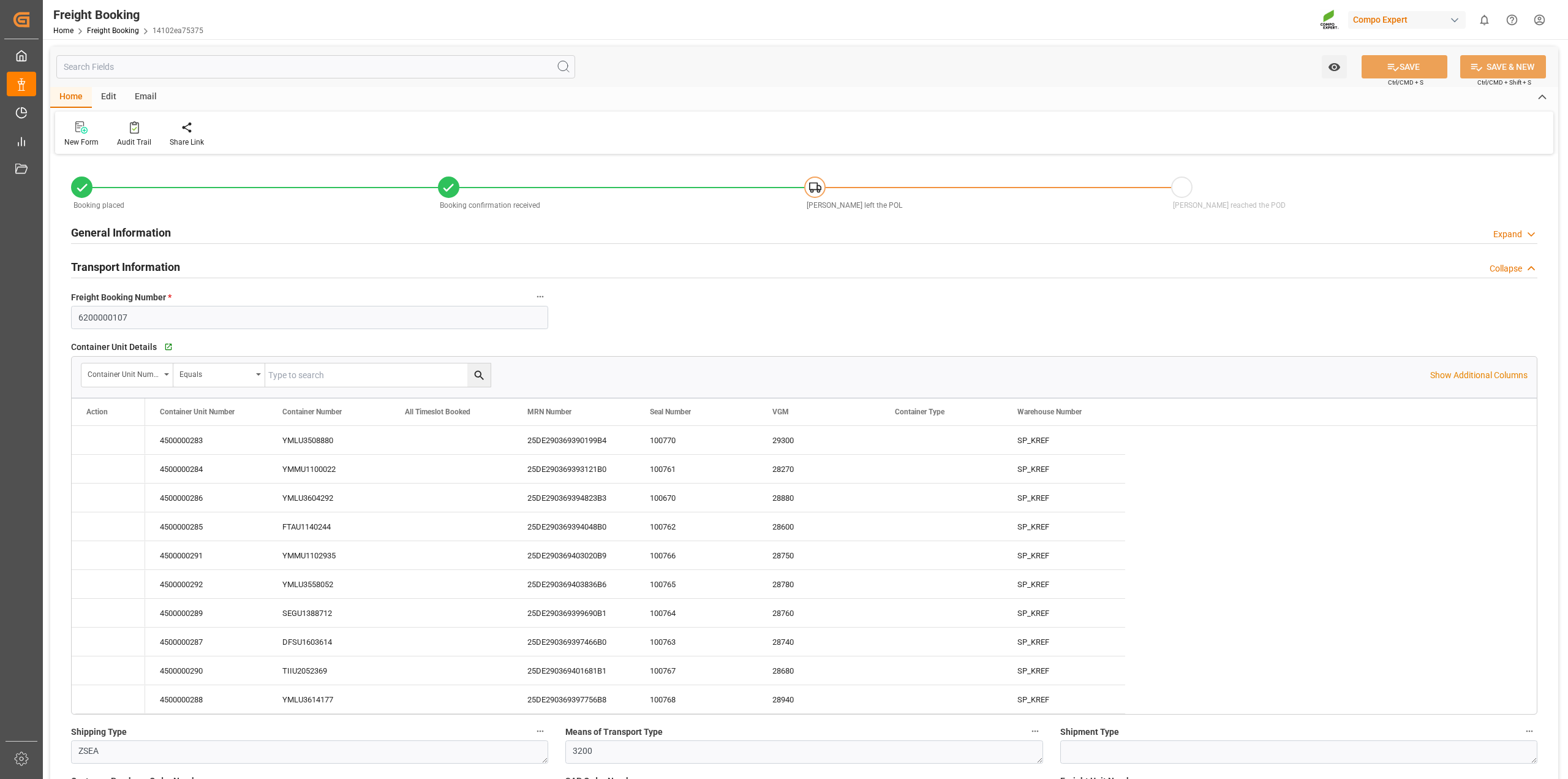
type input "11.09.2025 11:07"
click at [147, 95] on div "Email" at bounding box center [146, 97] width 41 height 21
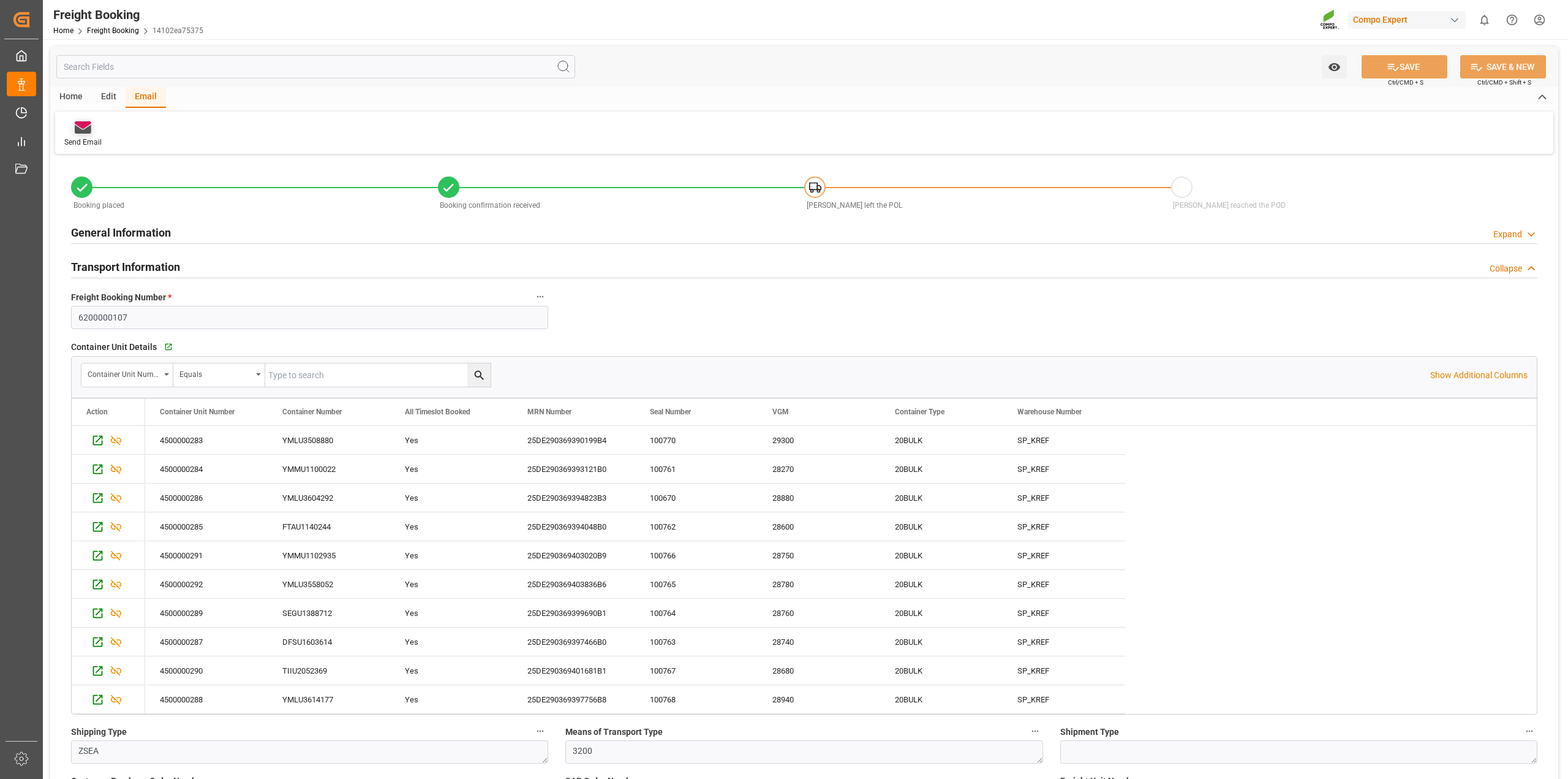
click at [84, 127] on icon at bounding box center [82, 125] width 16 height 7
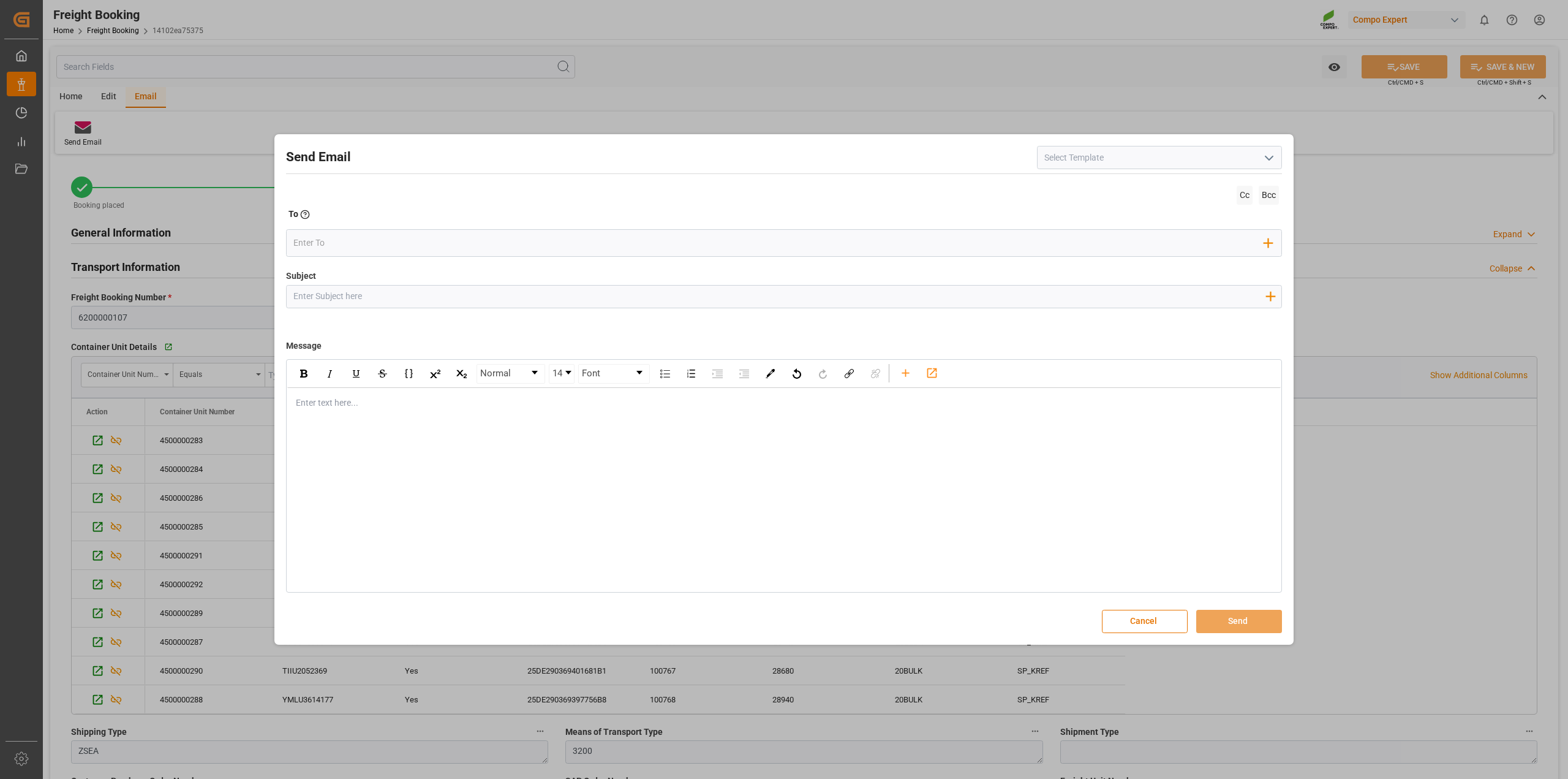
click at [1274, 153] on icon "open menu" at bounding box center [1269, 158] width 15 height 15
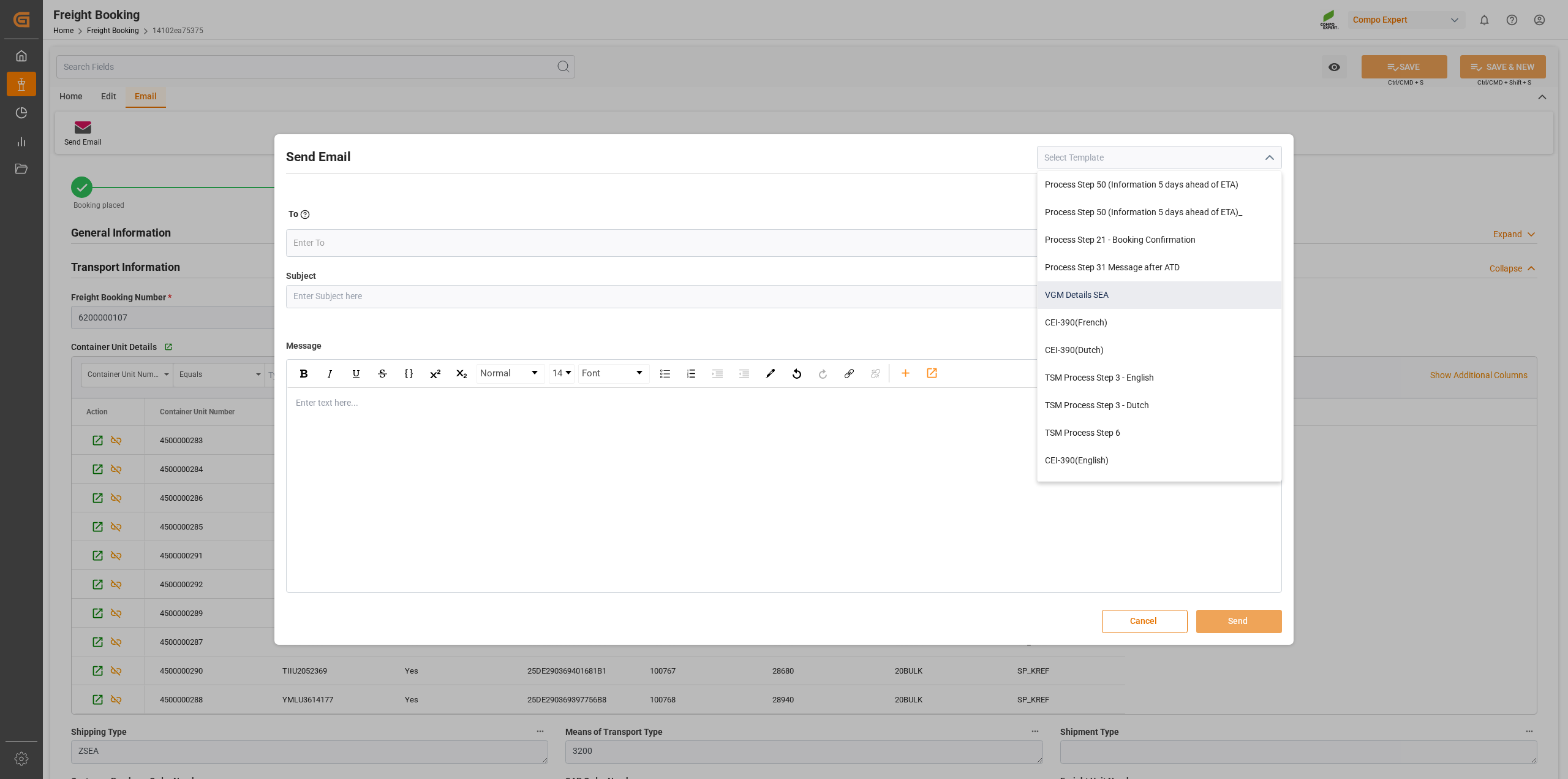
click at [1113, 295] on div "VGM Details SEA" at bounding box center [1159, 295] width 243 height 28
type input "VGM Details SEA"
type input "VGM details for the booking with our transport number {{shipmentNumber}}"
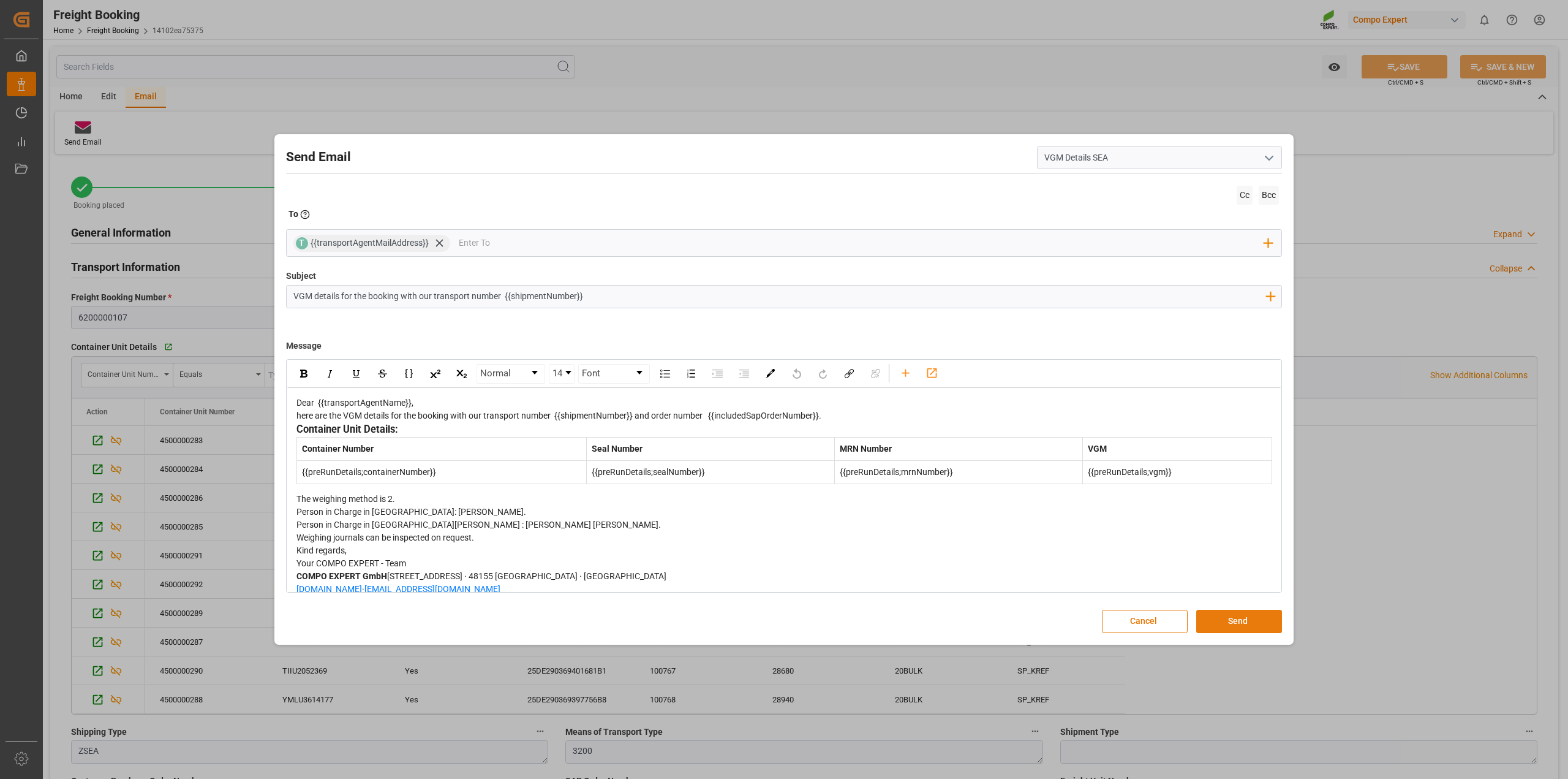
click at [1229, 620] on button "Send" at bounding box center [1239, 621] width 86 height 23
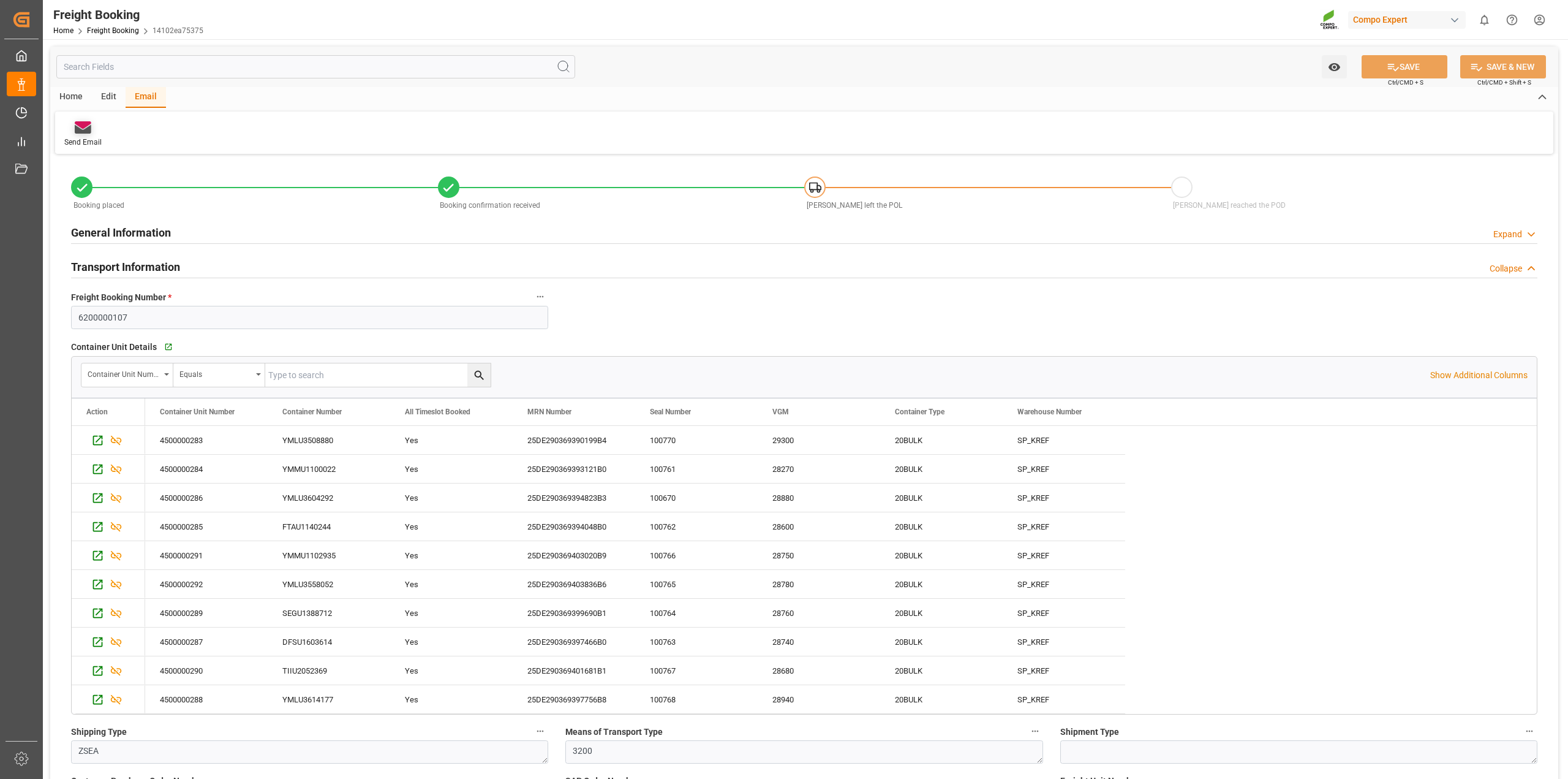
click at [85, 129] on icon at bounding box center [82, 129] width 16 height 9
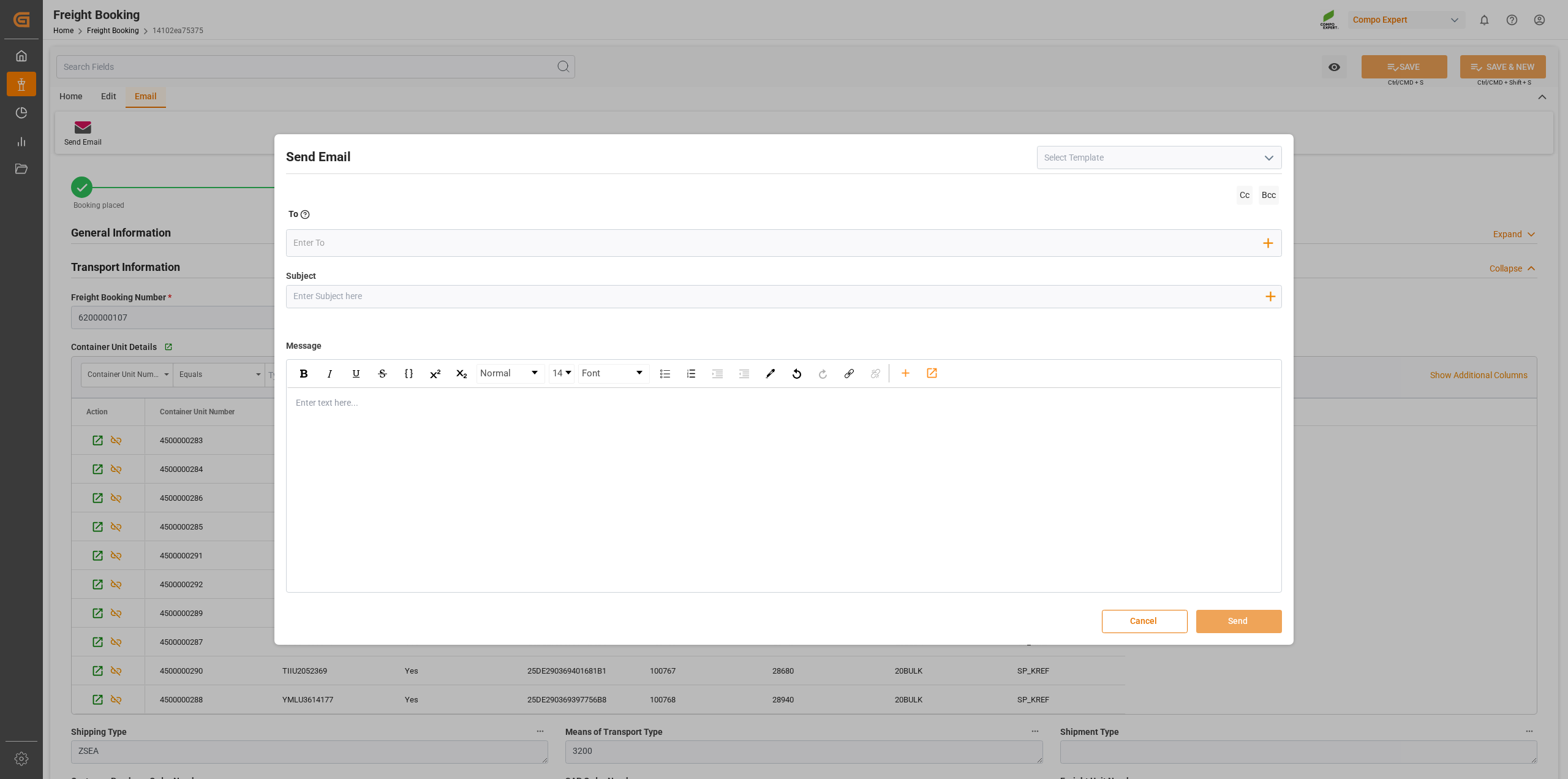
click at [1272, 157] on polyline "open menu" at bounding box center [1269, 158] width 7 height 3
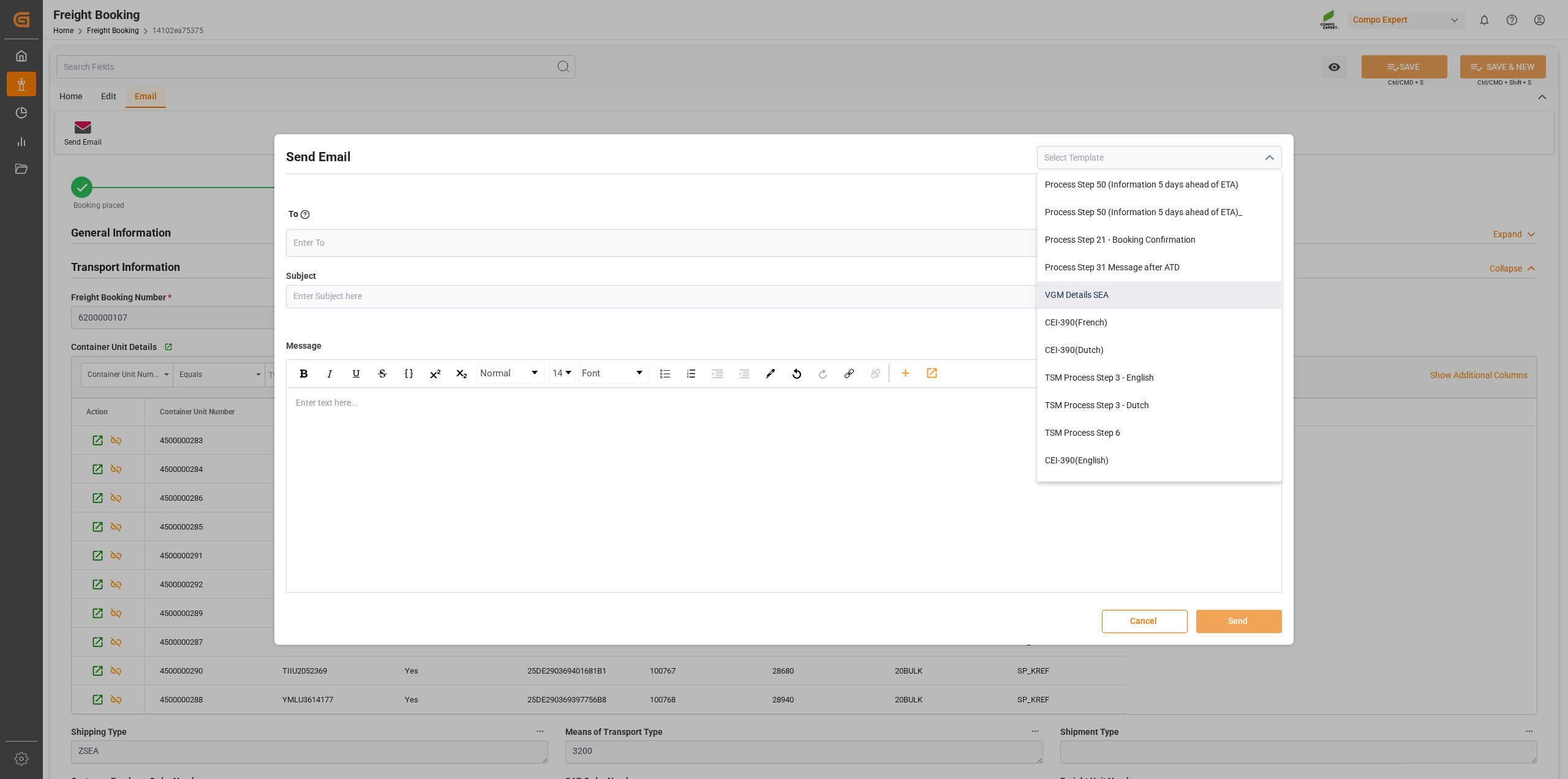
click at [1116, 299] on div "VGM Details SEA" at bounding box center [1159, 295] width 243 height 28
type input "VGM Details SEA"
type input "VGM details for the booking with our transport number {{shipmentNumber}}"
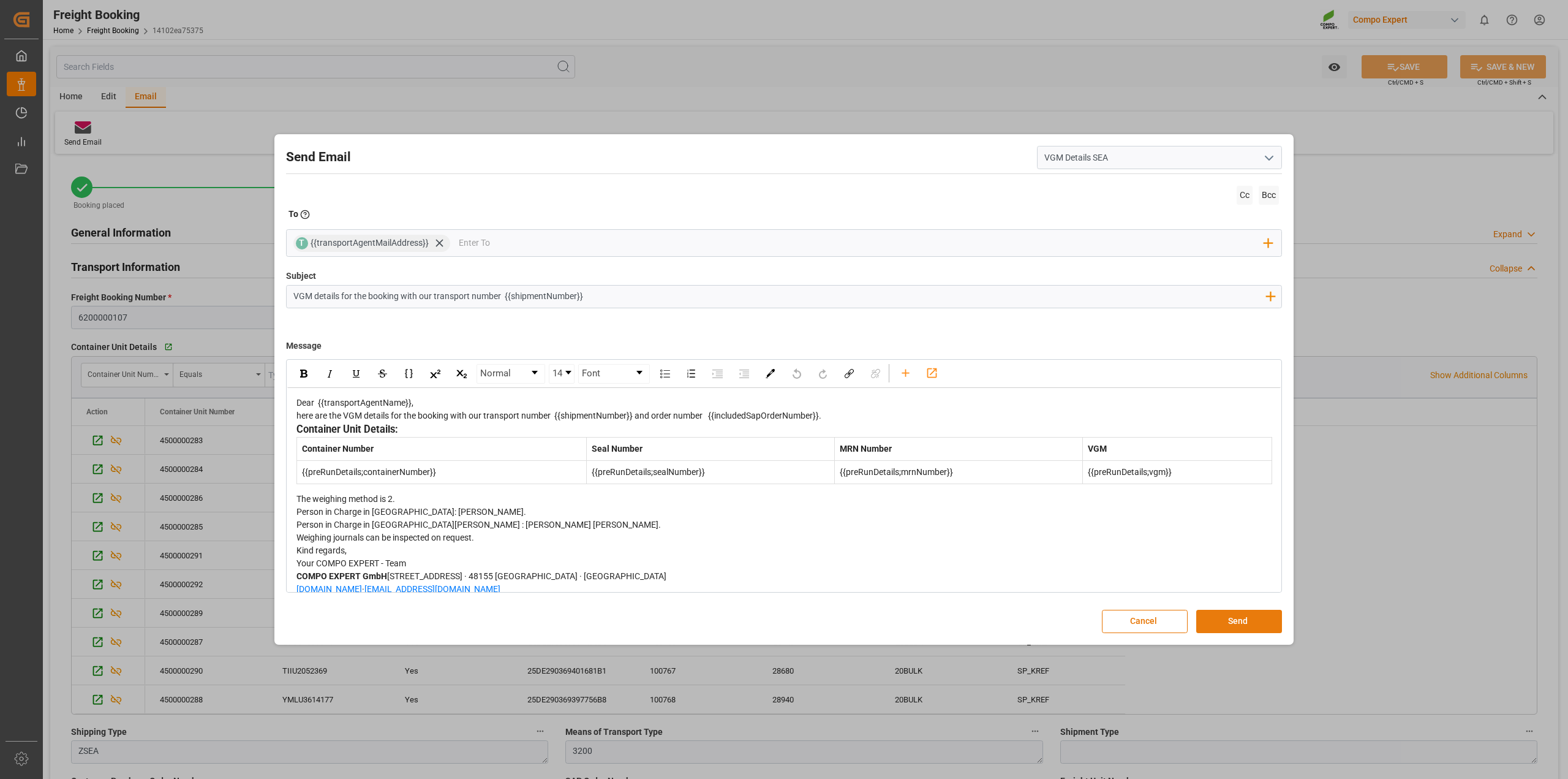
click at [1233, 624] on button "Send" at bounding box center [1239, 621] width 86 height 23
